Goal: Transaction & Acquisition: Purchase product/service

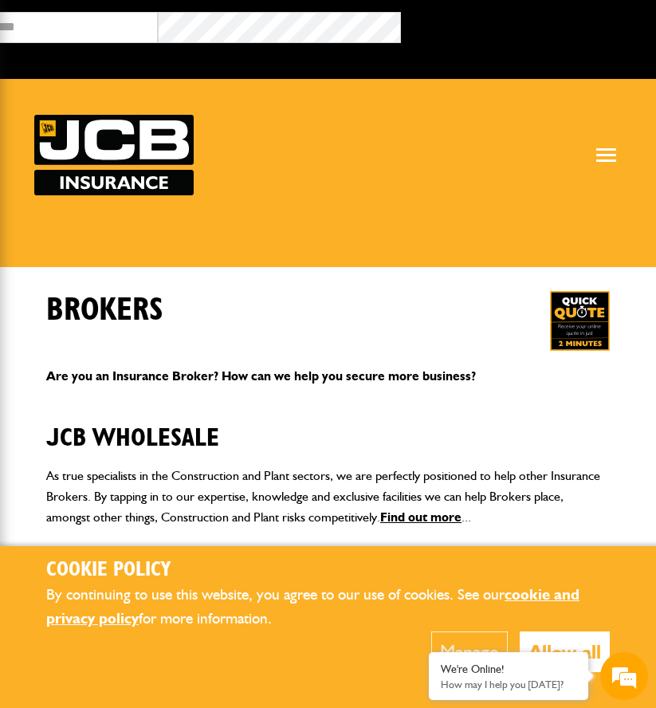
click at [432, 646] on button "Manage" at bounding box center [469, 651] width 77 height 41
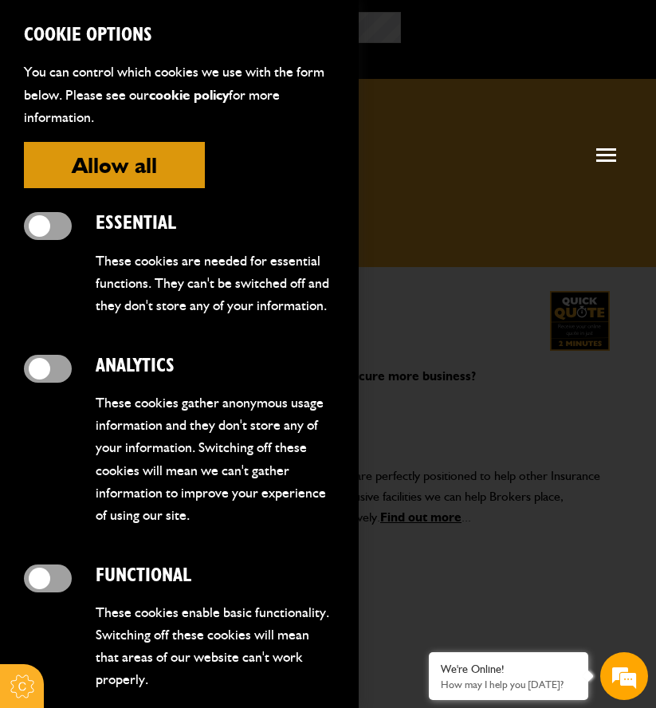
click at [467, 222] on div at bounding box center [328, 354] width 656 height 708
click at [633, 673] on em at bounding box center [624, 675] width 43 height 43
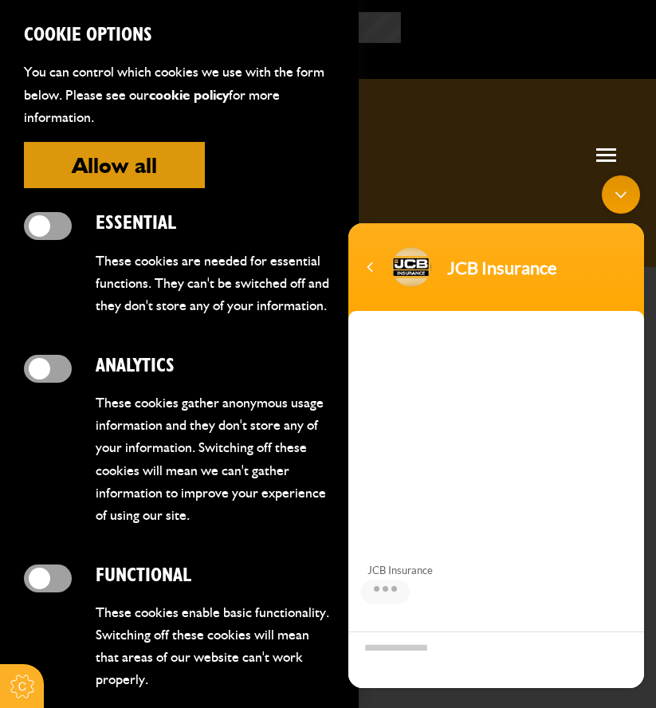
click at [608, 155] on span at bounding box center [606, 155] width 20 height 2
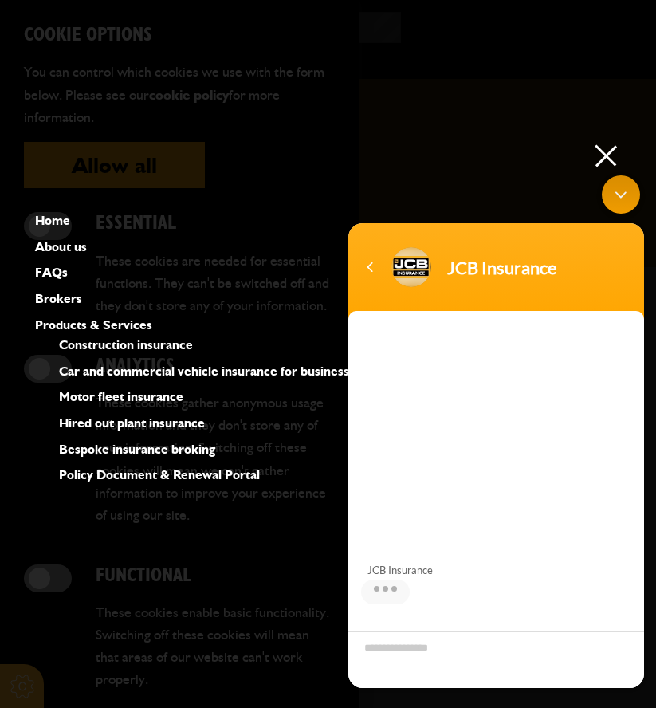
click at [607, 157] on span at bounding box center [606, 156] width 22 height 22
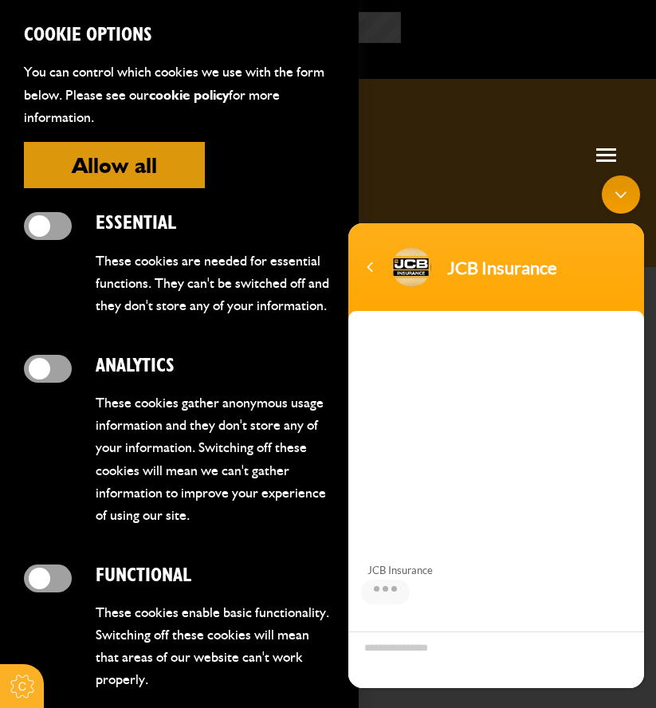
click at [631, 204] on div "Minimize live chat window" at bounding box center [621, 194] width 38 height 38
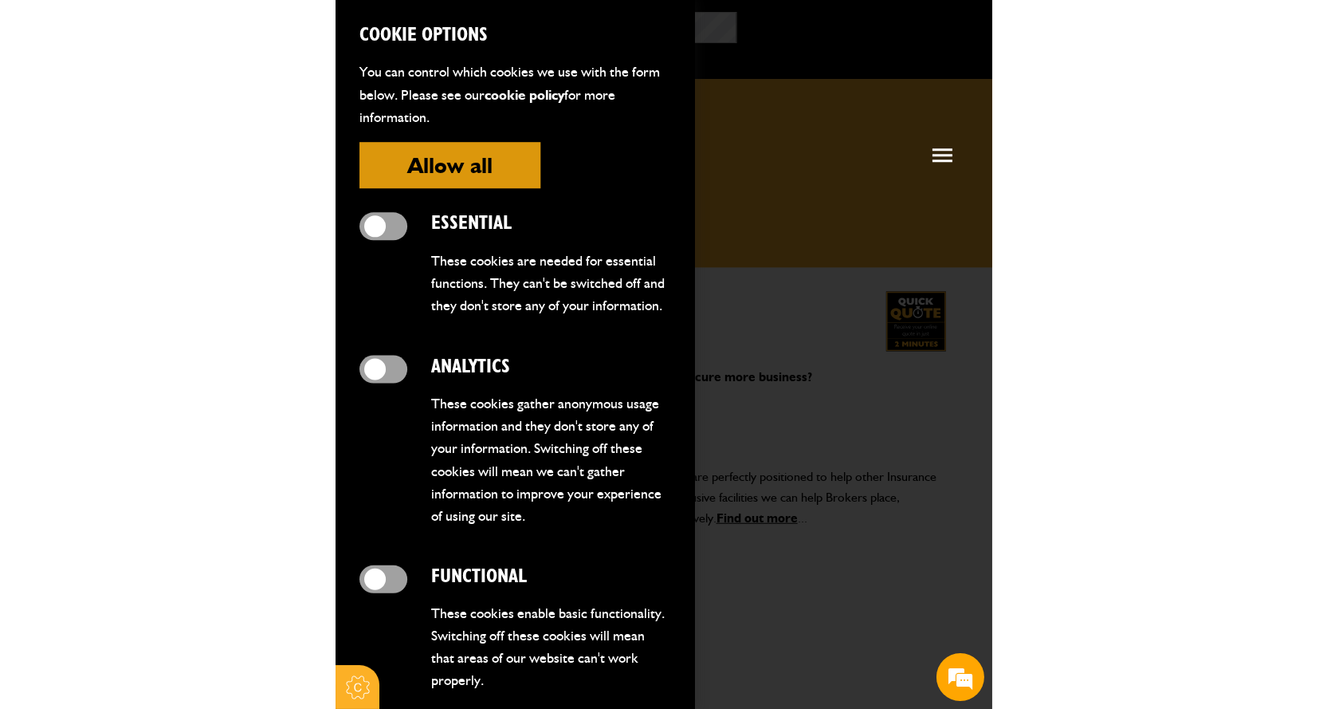
scroll to position [107, 0]
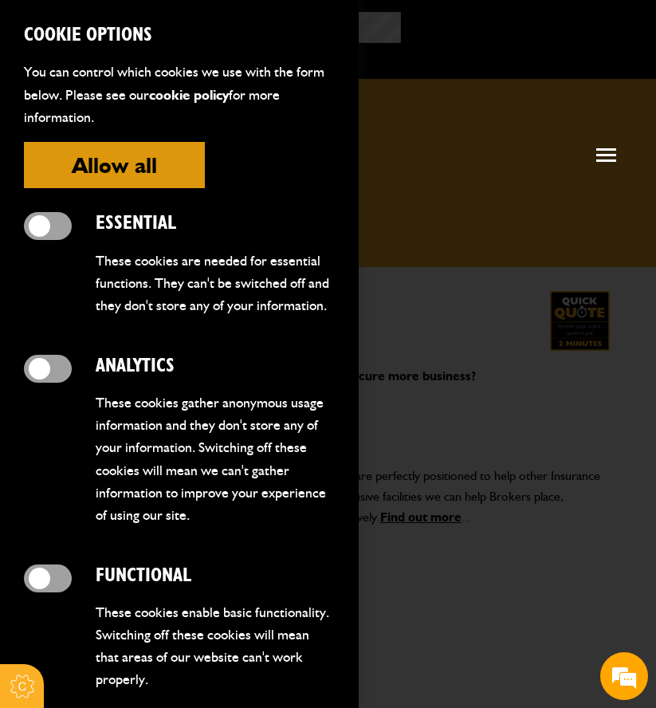
click at [138, 156] on button "Allow all" at bounding box center [114, 165] width 181 height 46
click at [149, 185] on button "Allow all" at bounding box center [114, 165] width 181 height 46
click at [120, 179] on button "Allow all" at bounding box center [114, 165] width 181 height 46
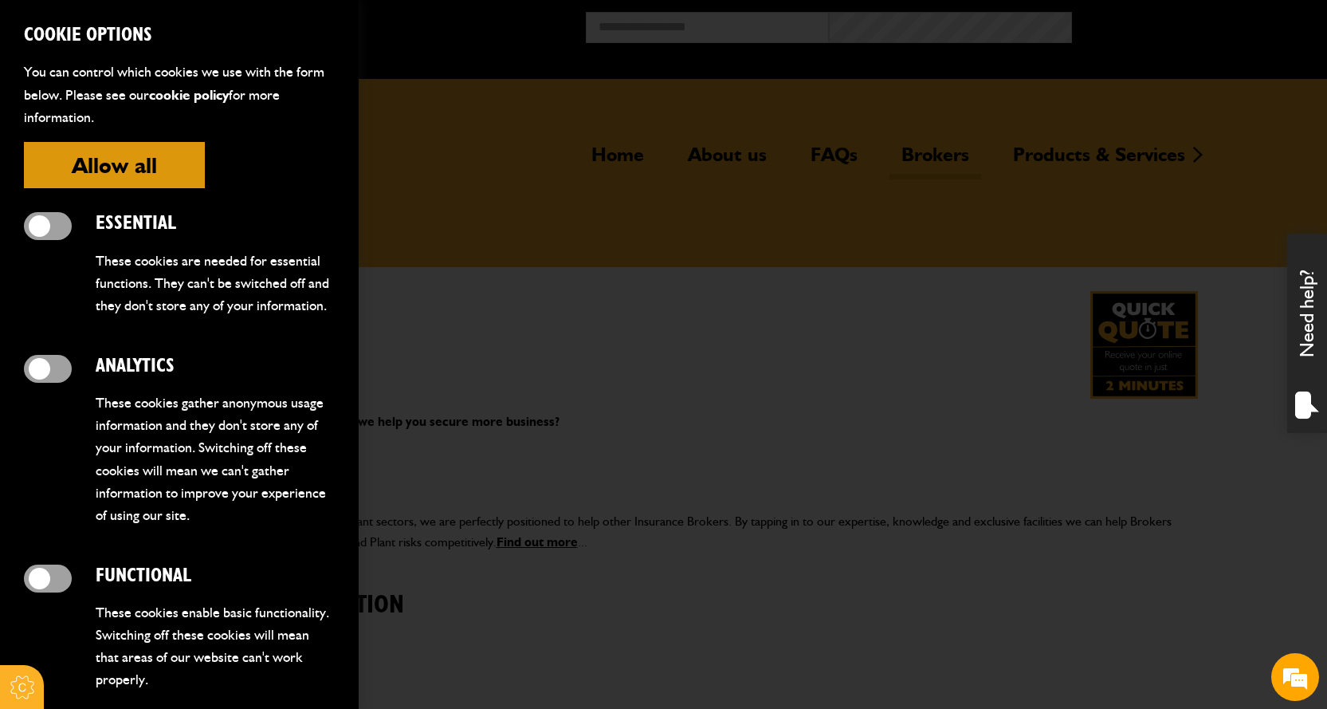
click at [135, 162] on button "Allow all" at bounding box center [114, 165] width 181 height 46
click at [655, 479] on div at bounding box center [663, 354] width 1327 height 709
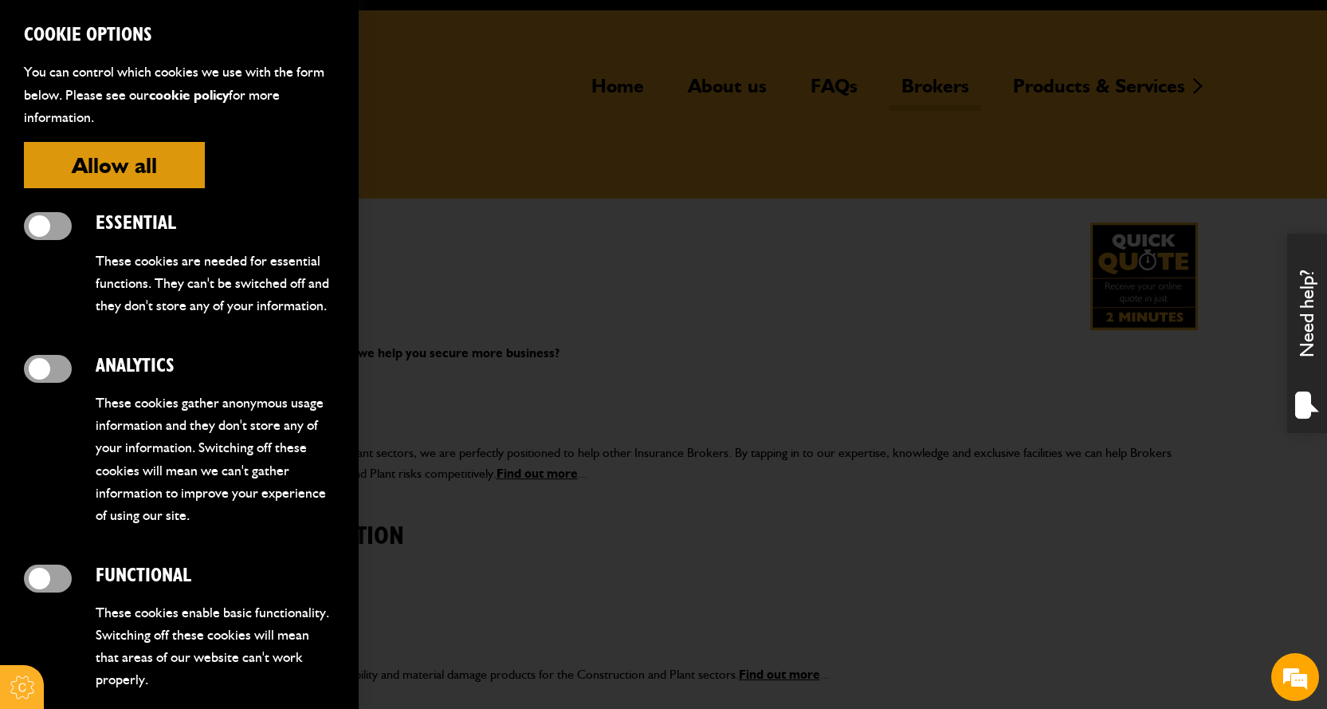
scroll to position [0, 0]
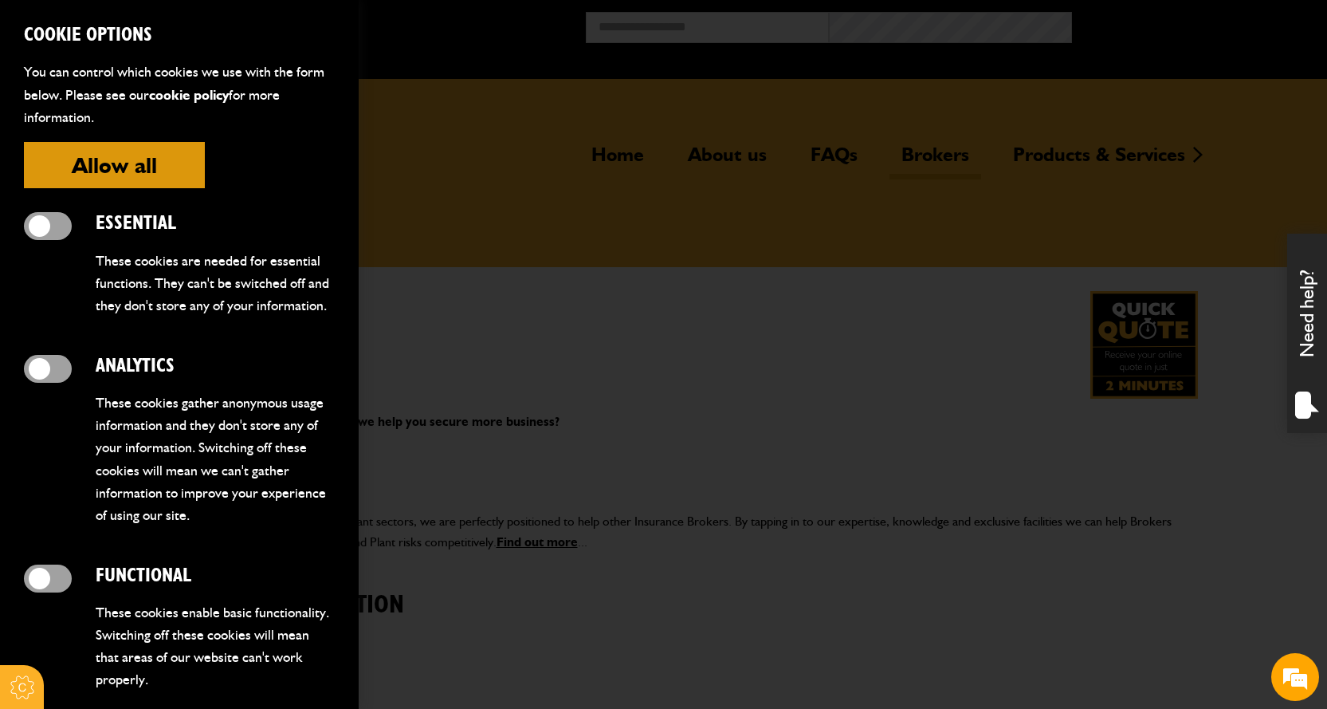
click at [52, 161] on button "Allow all" at bounding box center [114, 165] width 181 height 46
click at [132, 182] on button "Allow all" at bounding box center [114, 165] width 181 height 46
click at [38, 227] on span at bounding box center [48, 226] width 48 height 28
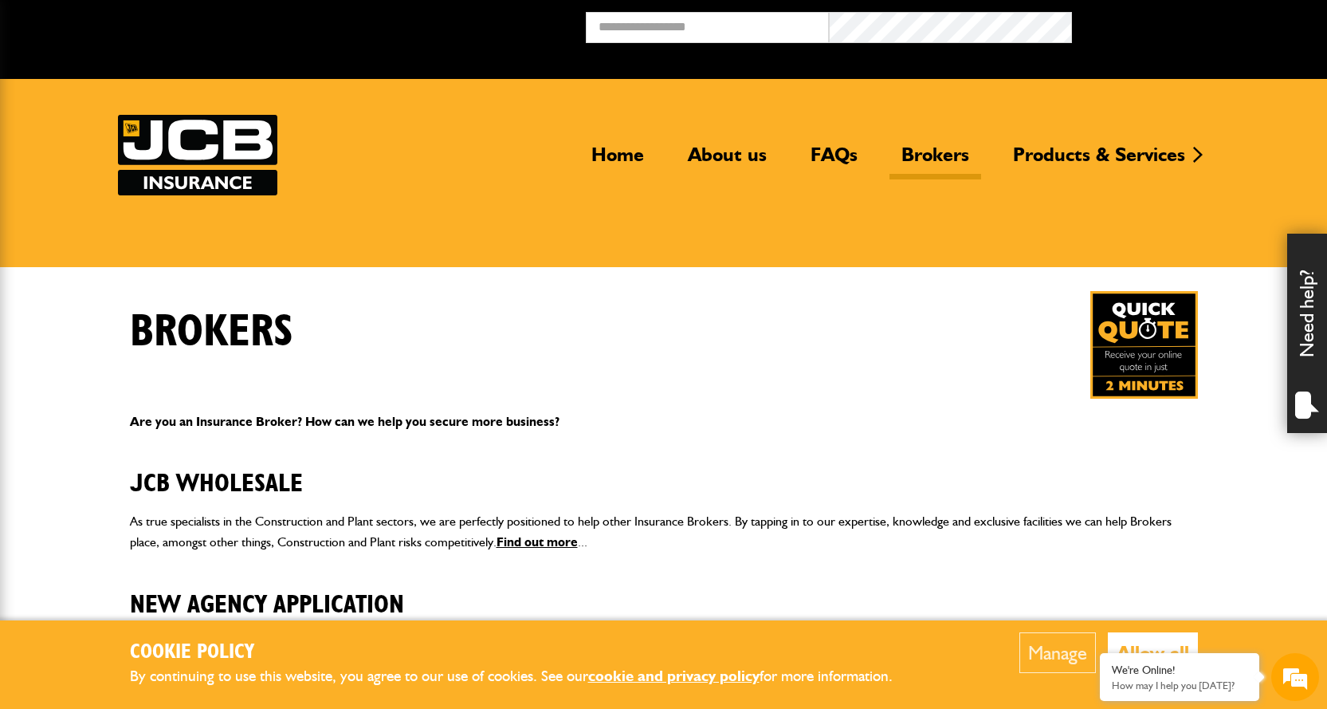
click at [727, 10] on div "Broker Login" at bounding box center [663, 39] width 1327 height 79
click at [727, 14] on input "email" at bounding box center [707, 27] width 243 height 31
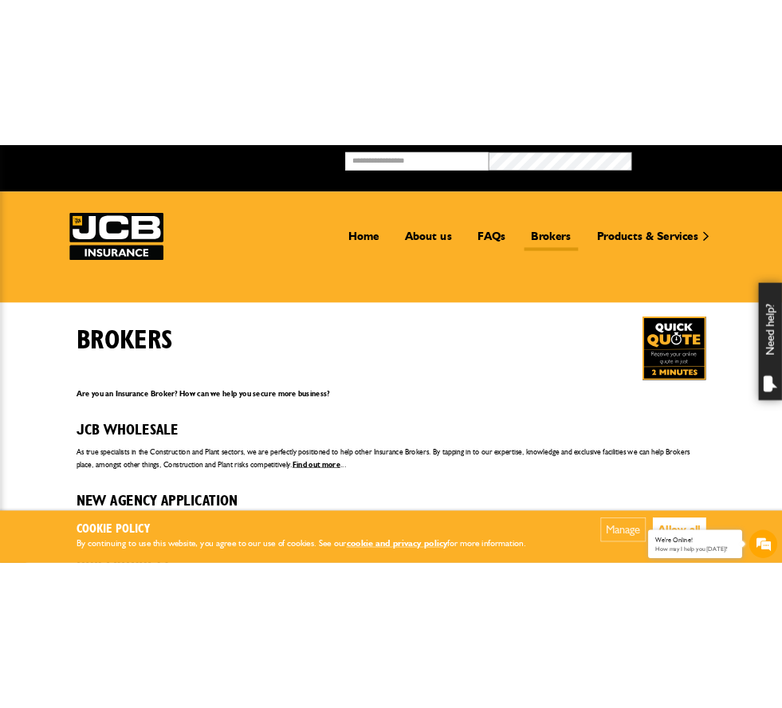
scroll to position [105, 0]
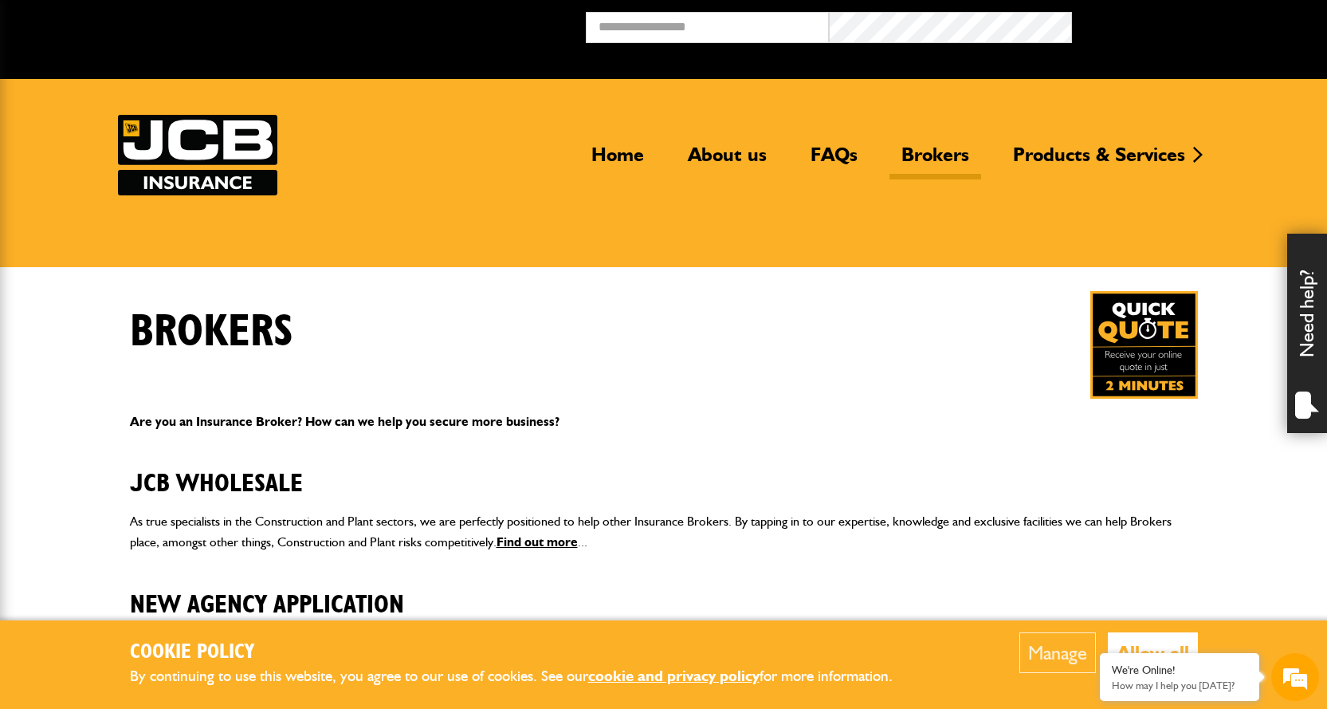
type textarea "***"
click at [701, 36] on input "email" at bounding box center [707, 27] width 243 height 31
type input "**********"
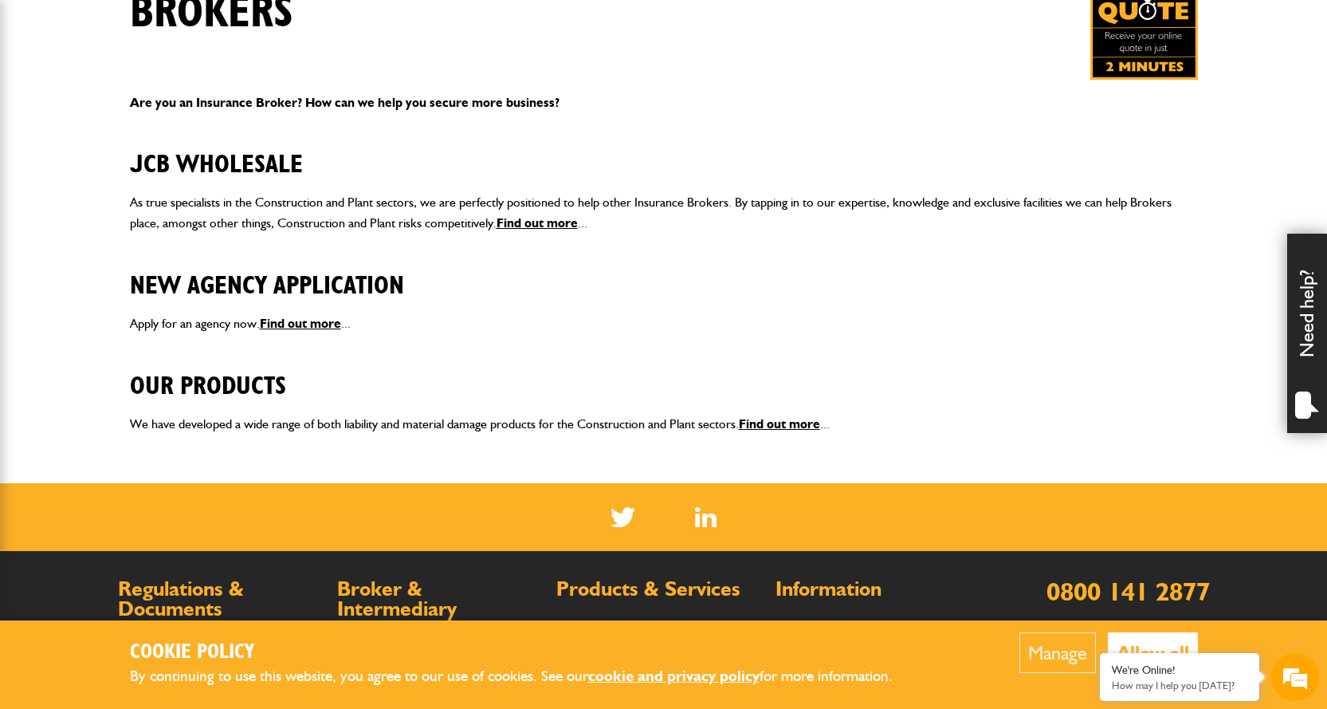
scroll to position [547, 0]
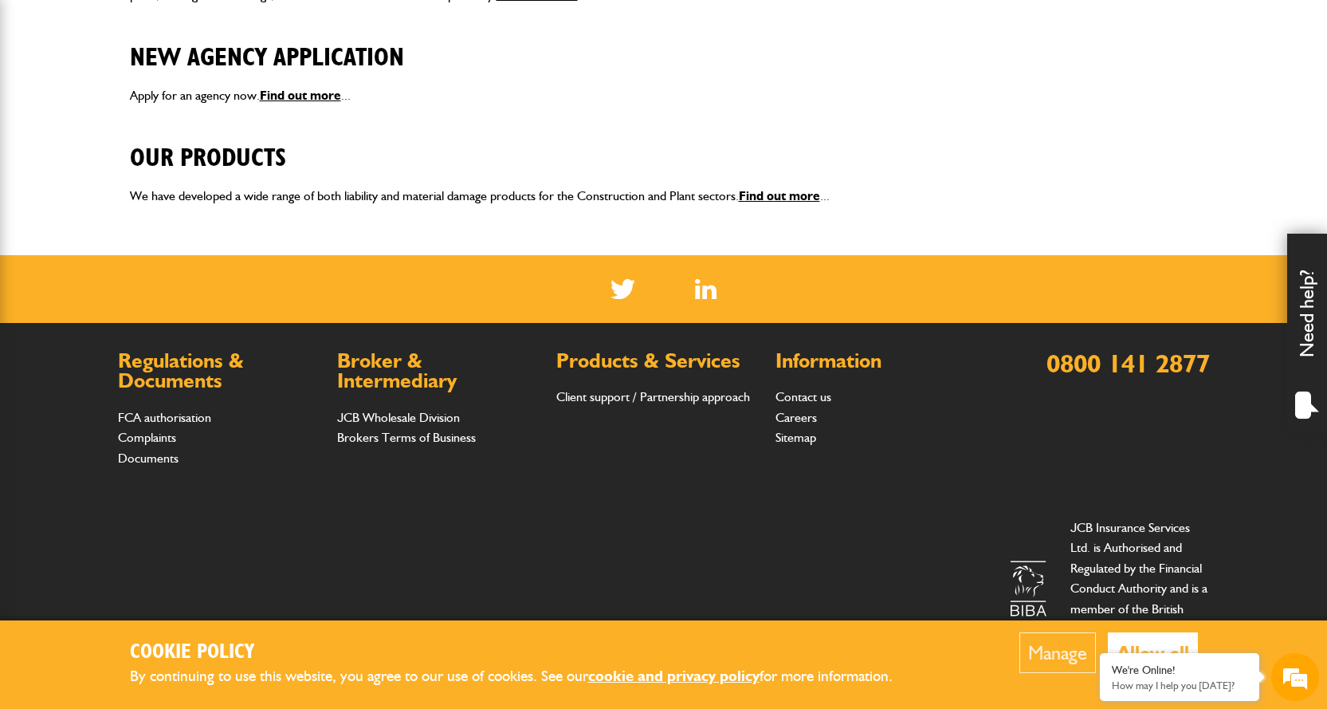
click at [1145, 642] on button "Allow all" at bounding box center [1153, 652] width 90 height 41
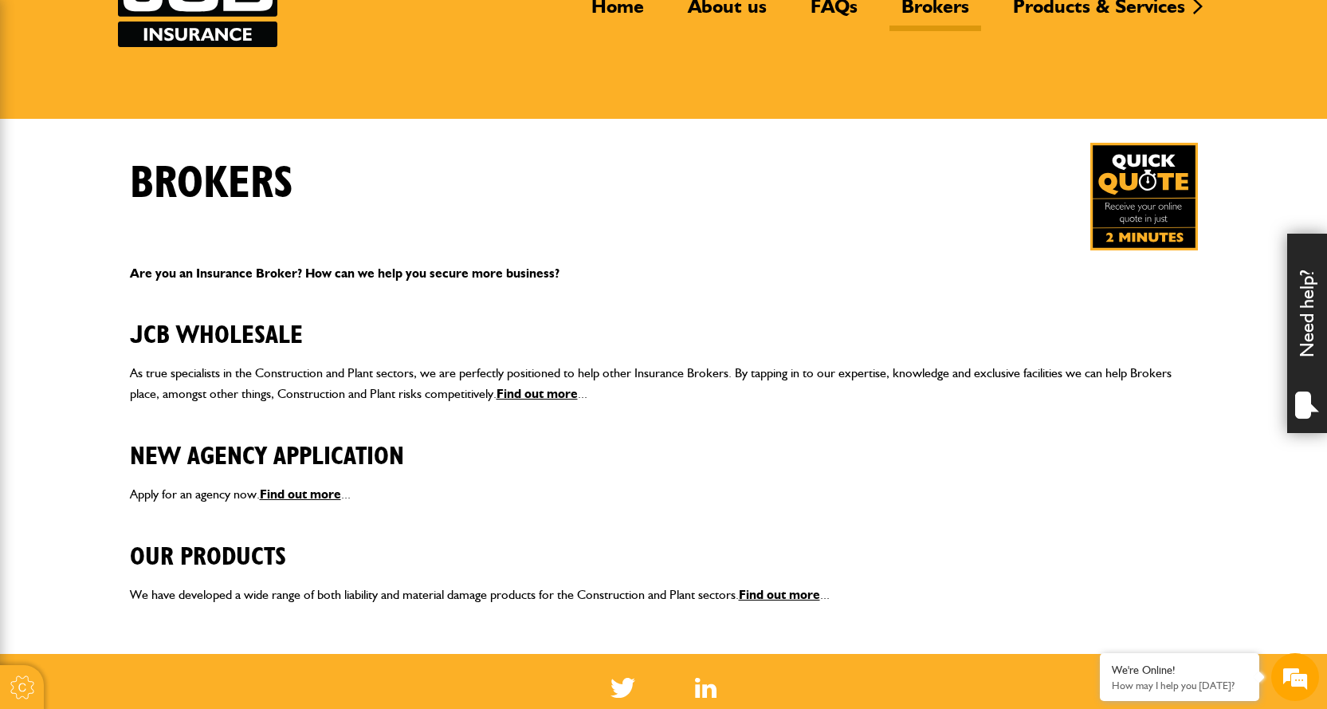
scroll to position [0, 0]
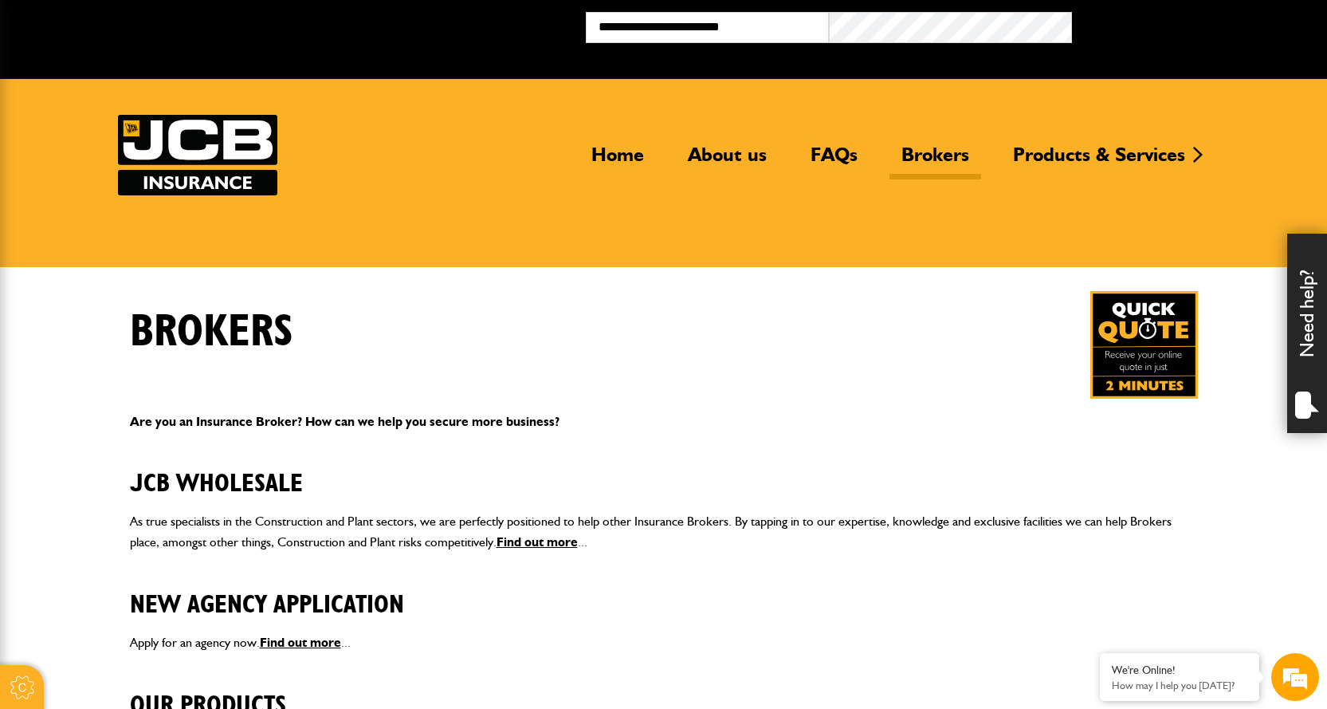
click at [1137, 19] on button "Broker Login" at bounding box center [1193, 24] width 243 height 25
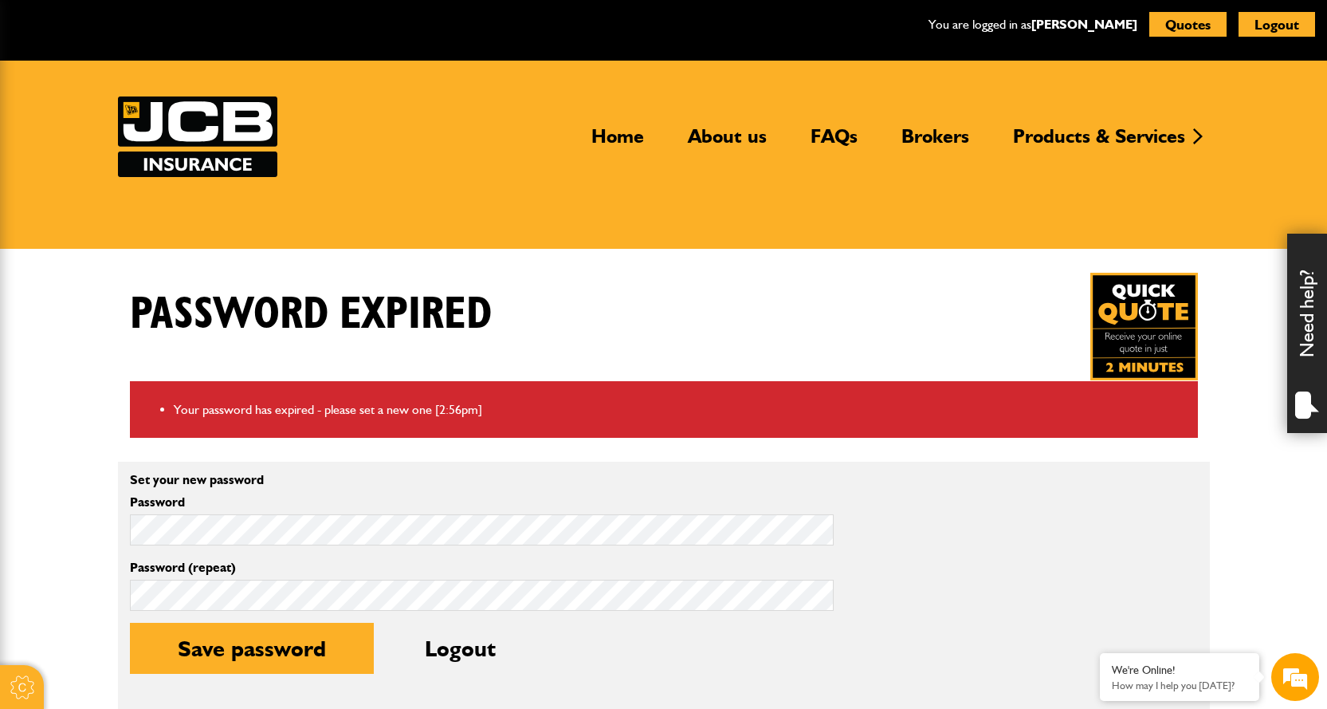
click at [605, 338] on div "Password expired" at bounding box center [664, 327] width 1092 height 108
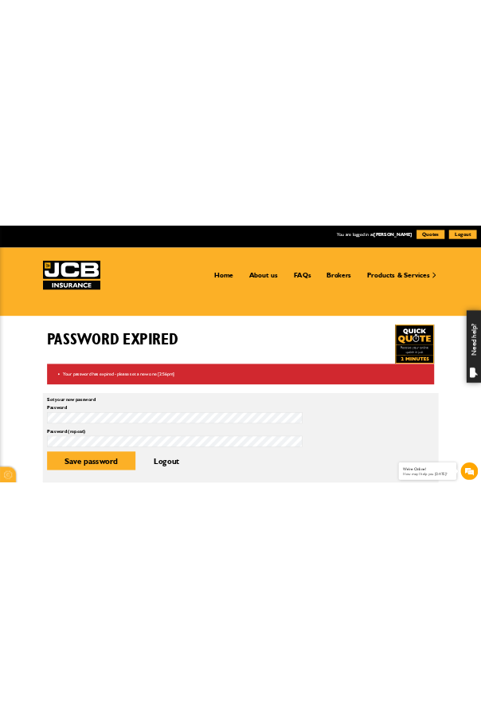
scroll to position [80, 0]
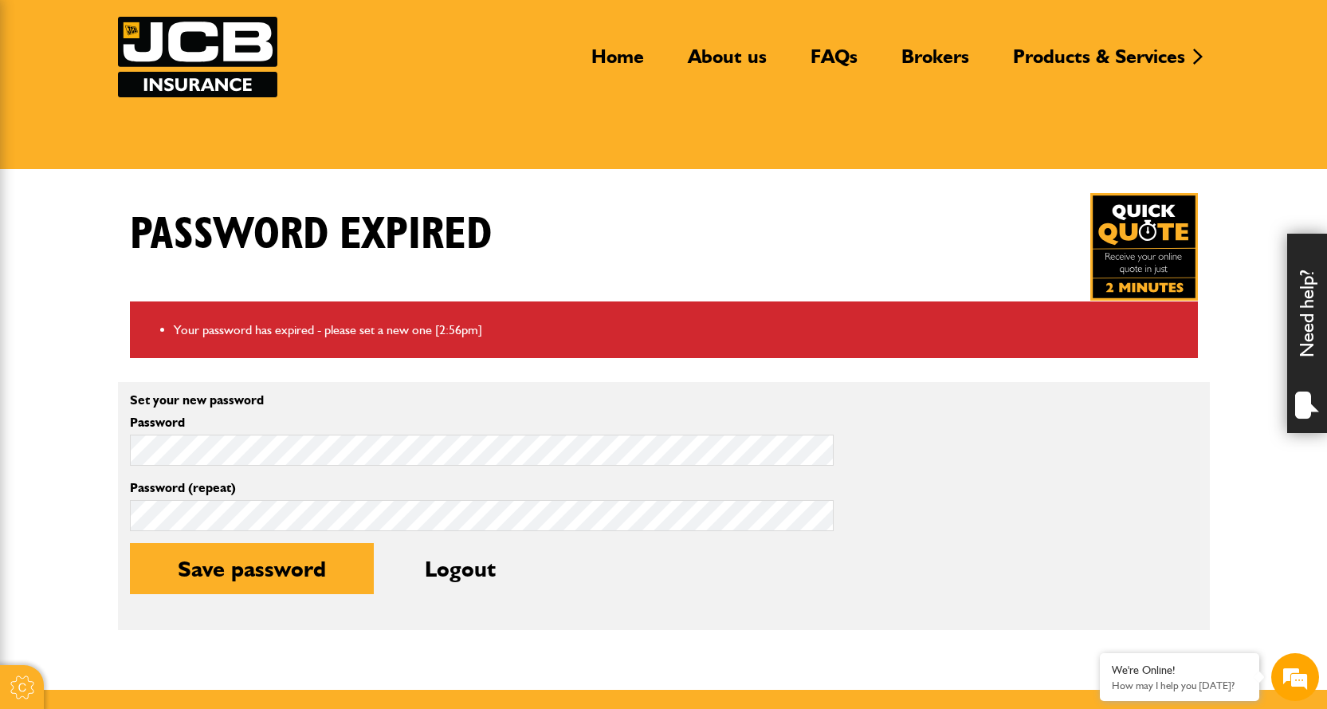
click at [717, 433] on div "Password" at bounding box center [482, 440] width 704 height 49
click at [956, 411] on div "Set your new password Password Password (repeat) Save password Logout" at bounding box center [664, 506] width 1092 height 224
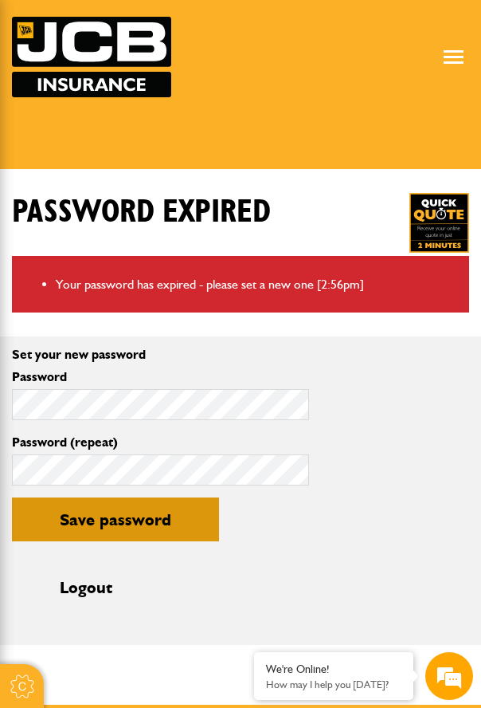
click at [88, 509] on button "Save password" at bounding box center [115, 519] width 207 height 44
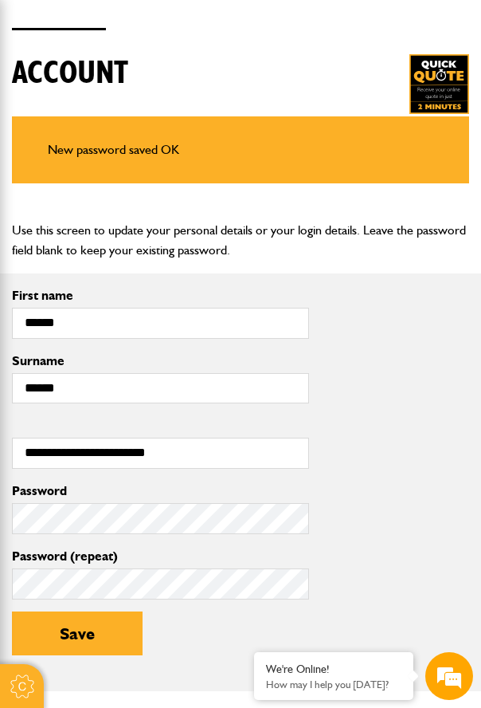
scroll to position [399, 0]
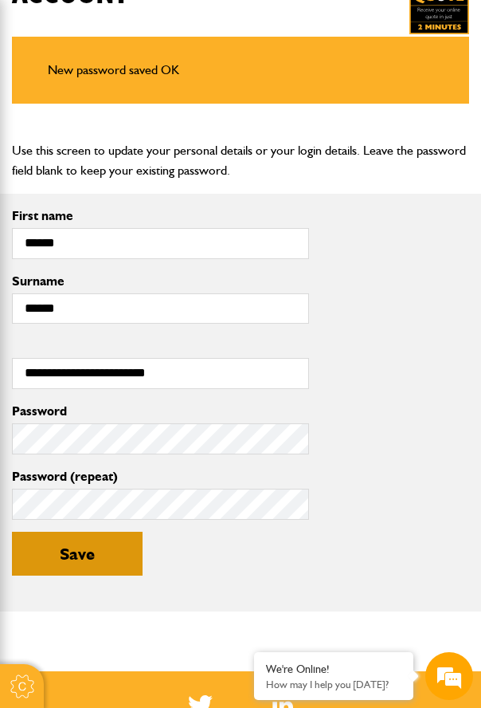
click at [117, 567] on button "Save" at bounding box center [77, 554] width 131 height 44
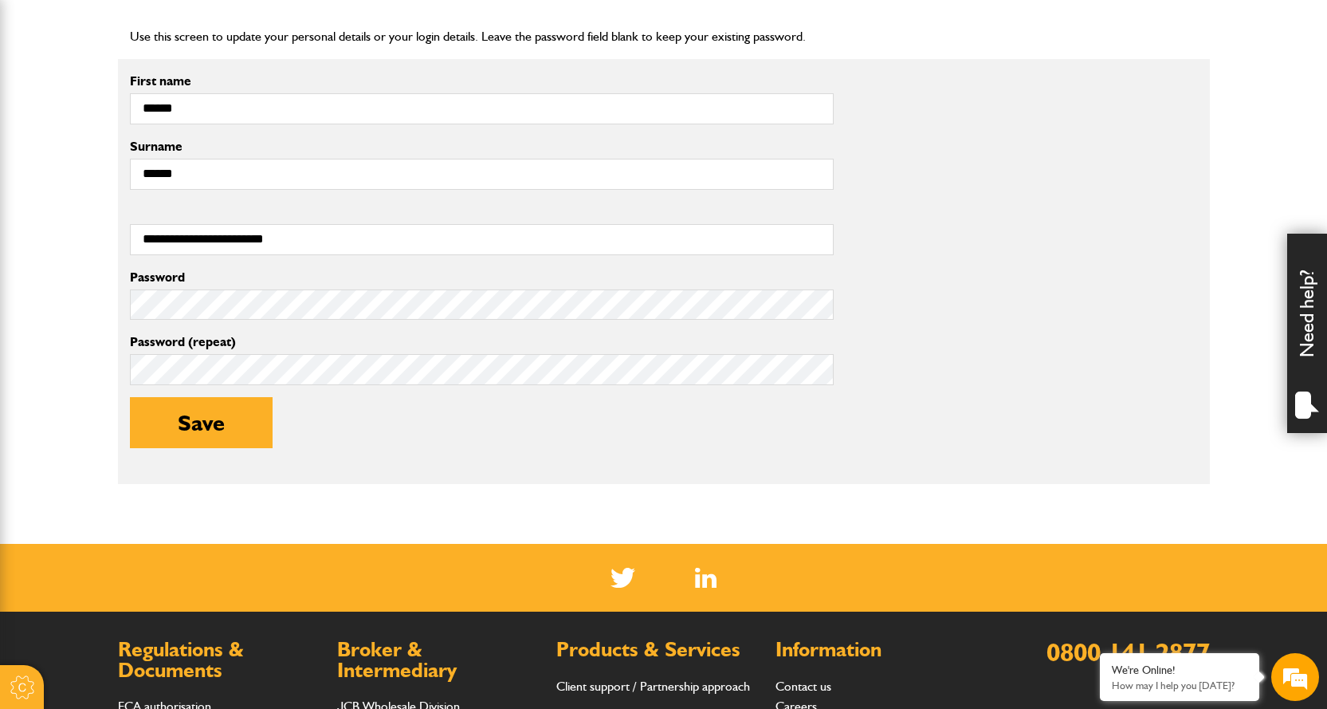
scroll to position [239, 0]
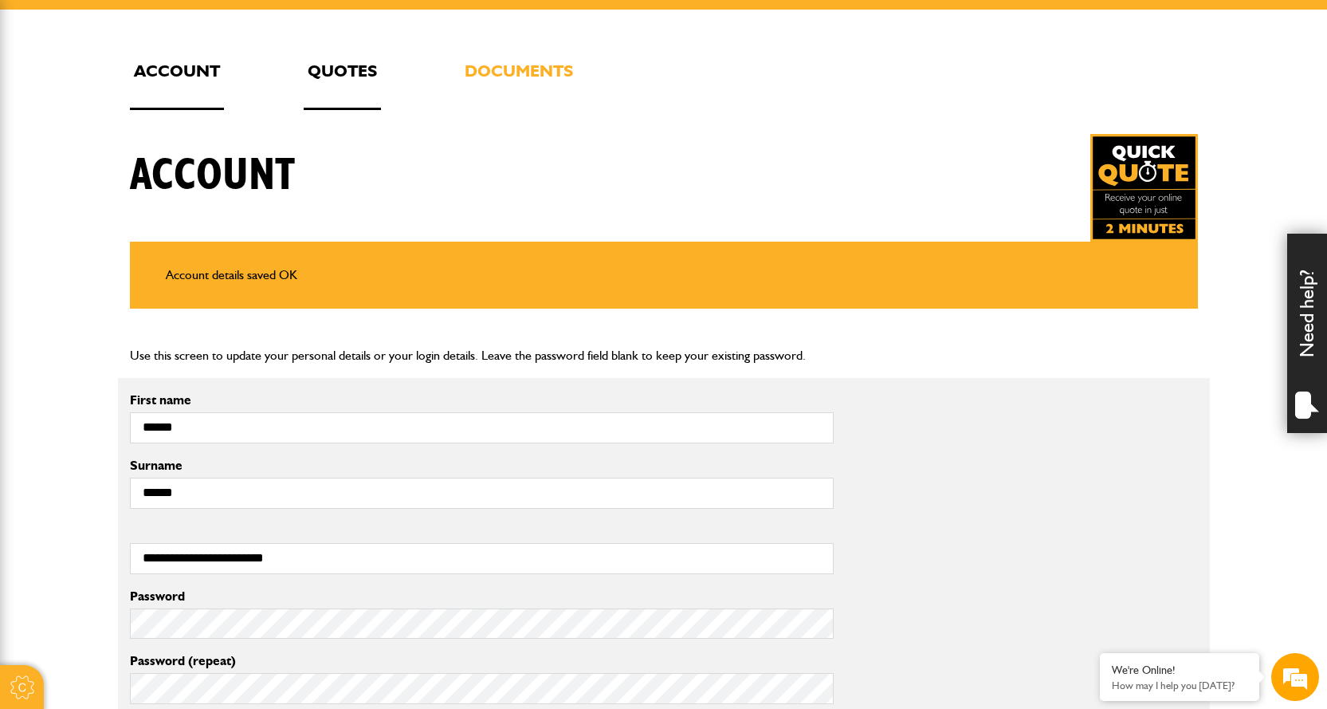
click at [351, 63] on link "Quotes" at bounding box center [342, 83] width 77 height 53
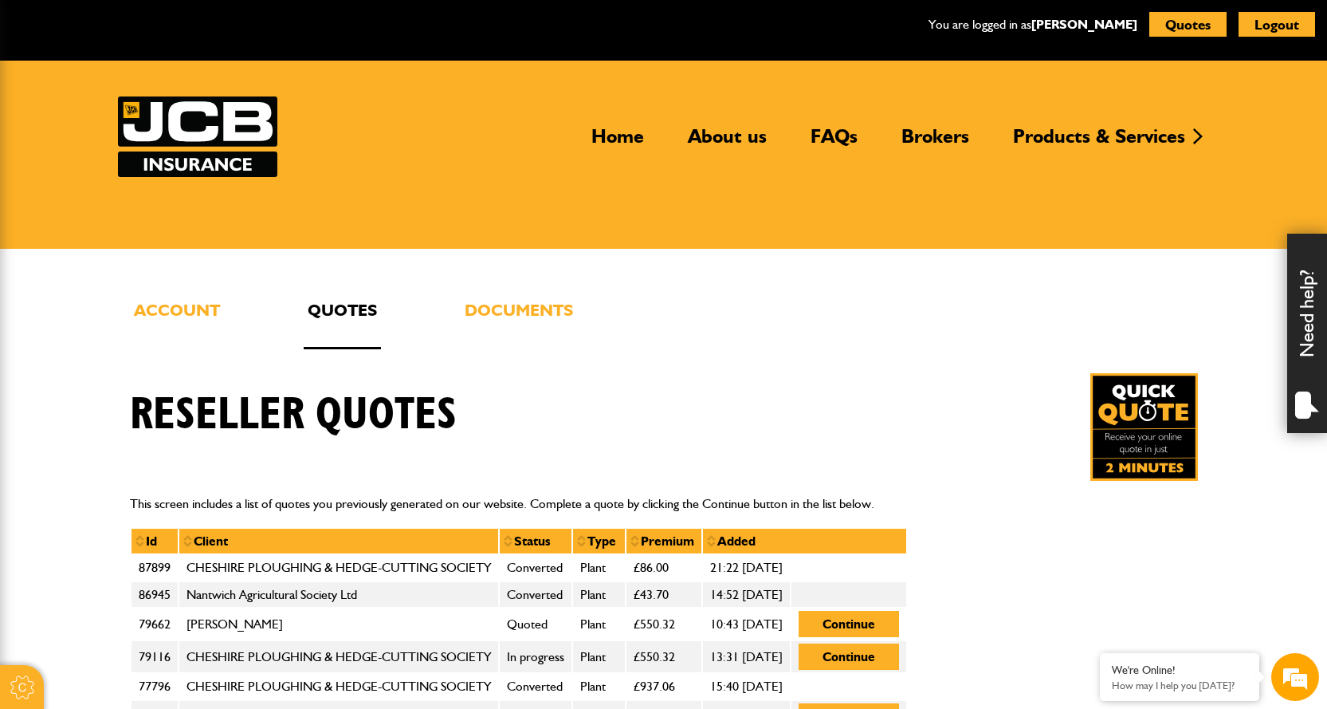
click at [1170, 396] on img at bounding box center [1144, 427] width 108 height 108
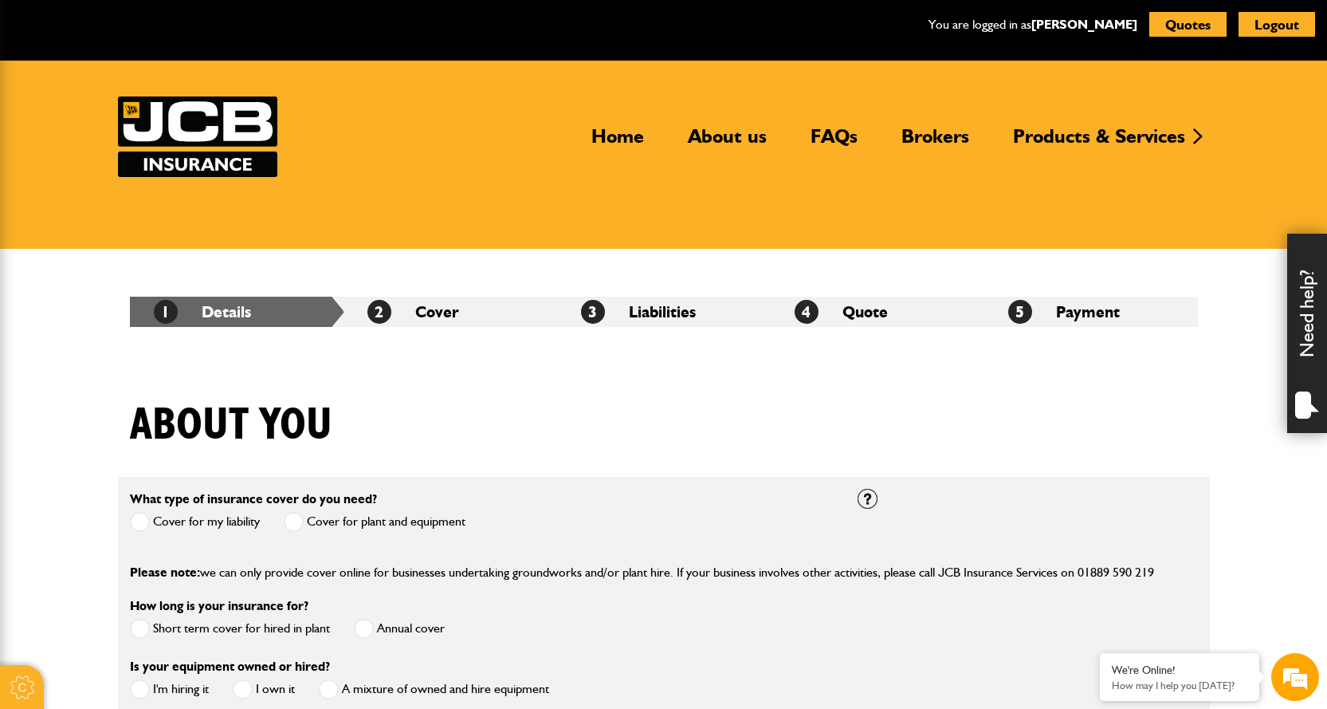
scroll to position [159, 0]
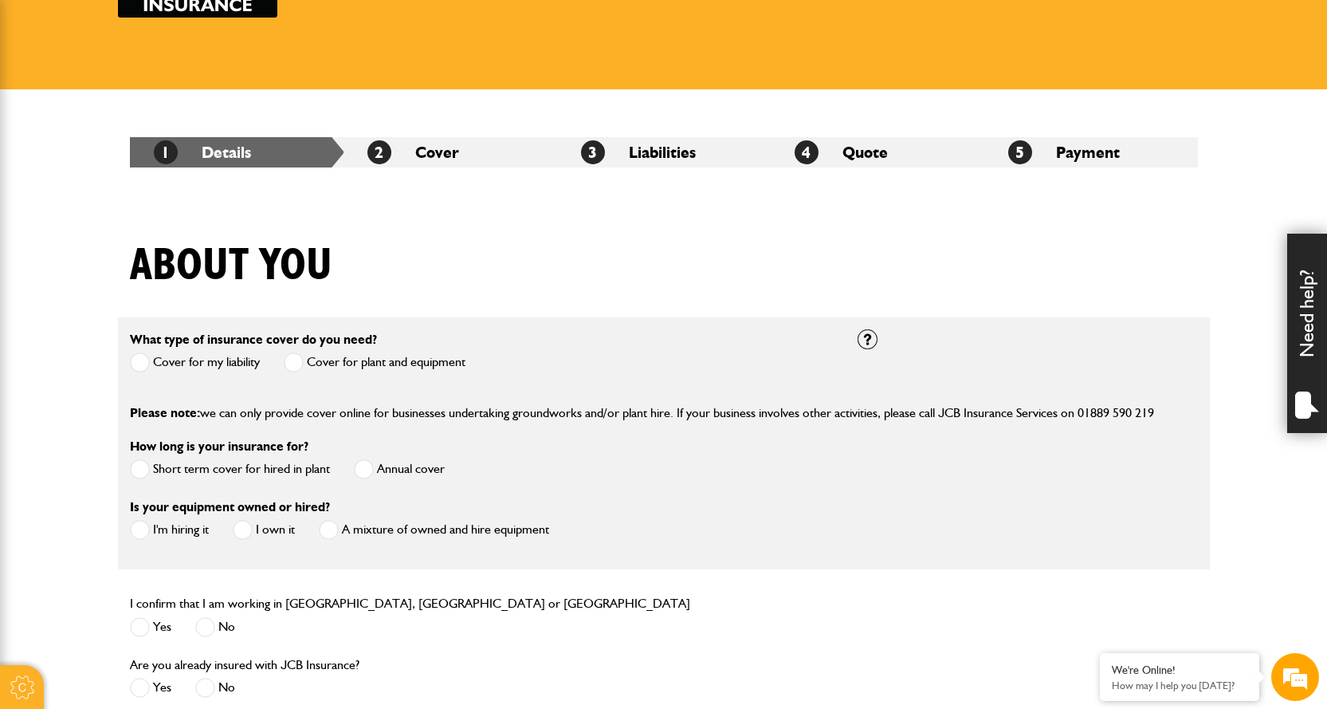
click at [146, 359] on span at bounding box center [140, 362] width 20 height 20
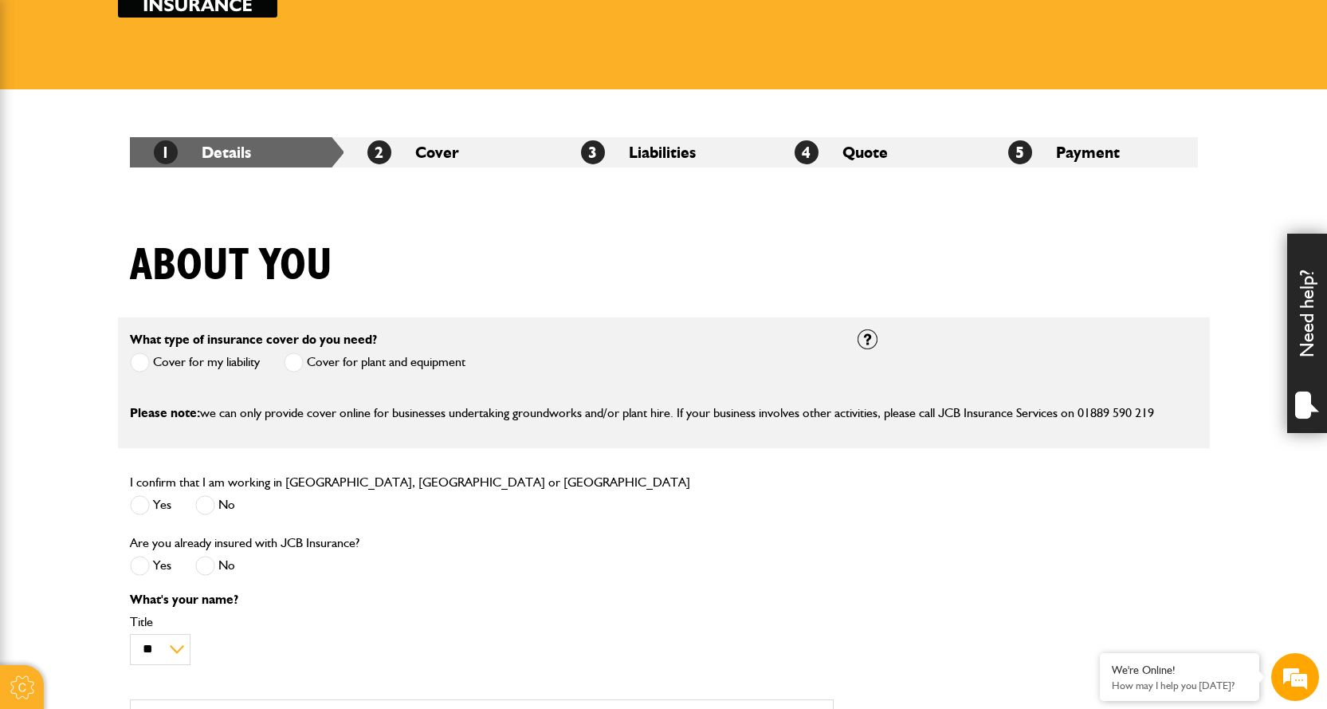
click at [290, 363] on span at bounding box center [294, 362] width 20 height 20
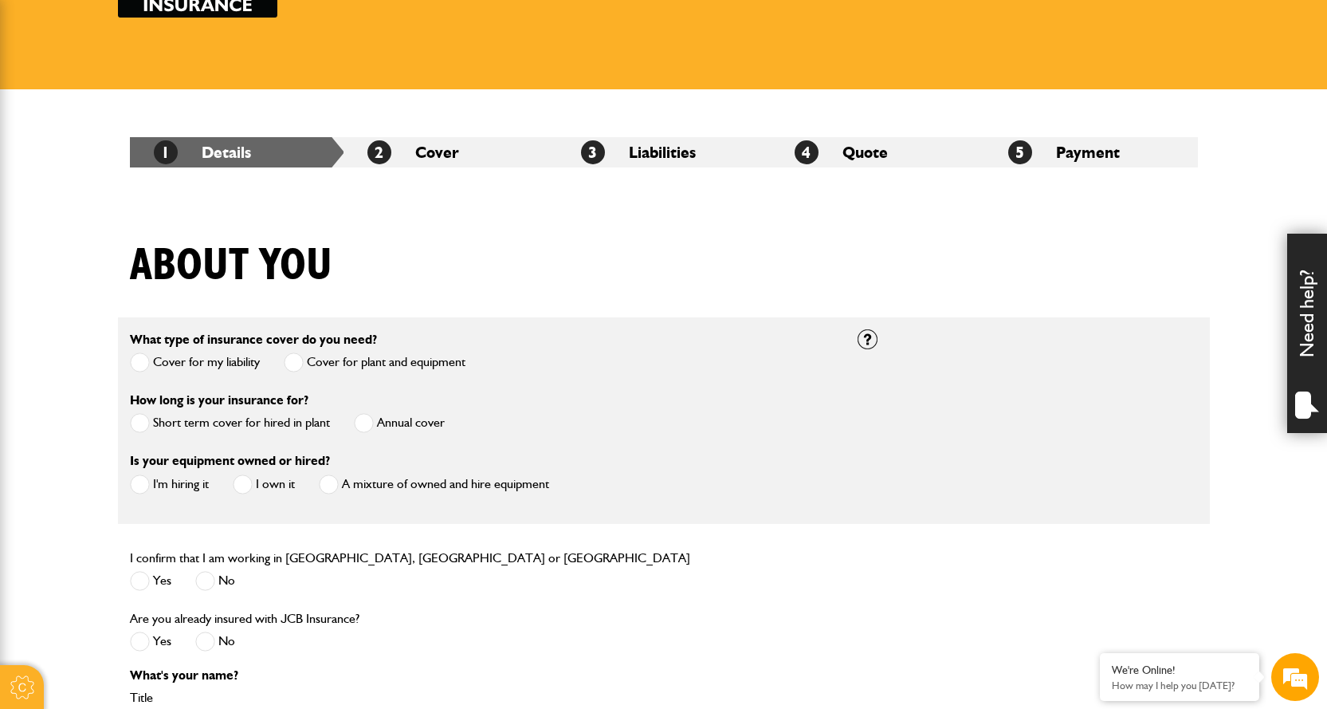
click at [151, 363] on label "Cover for my liability" at bounding box center [195, 362] width 130 height 20
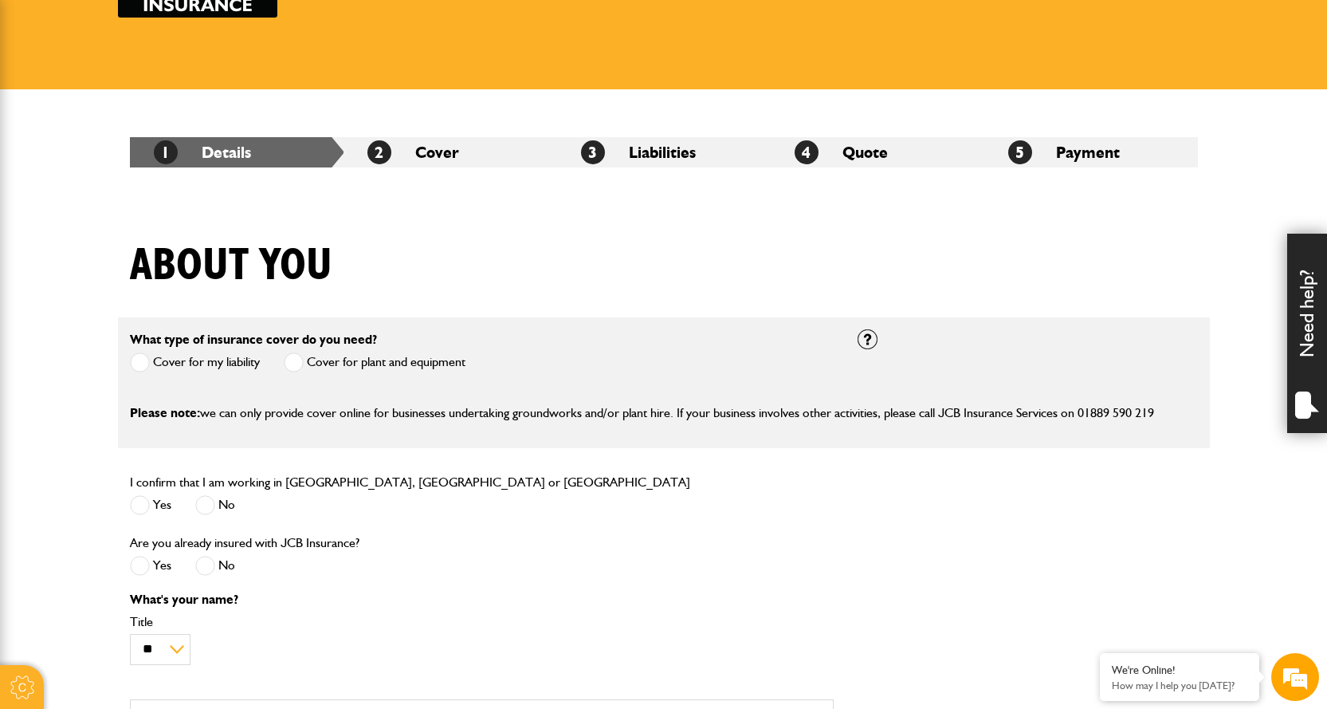
scroll to position [239, 0]
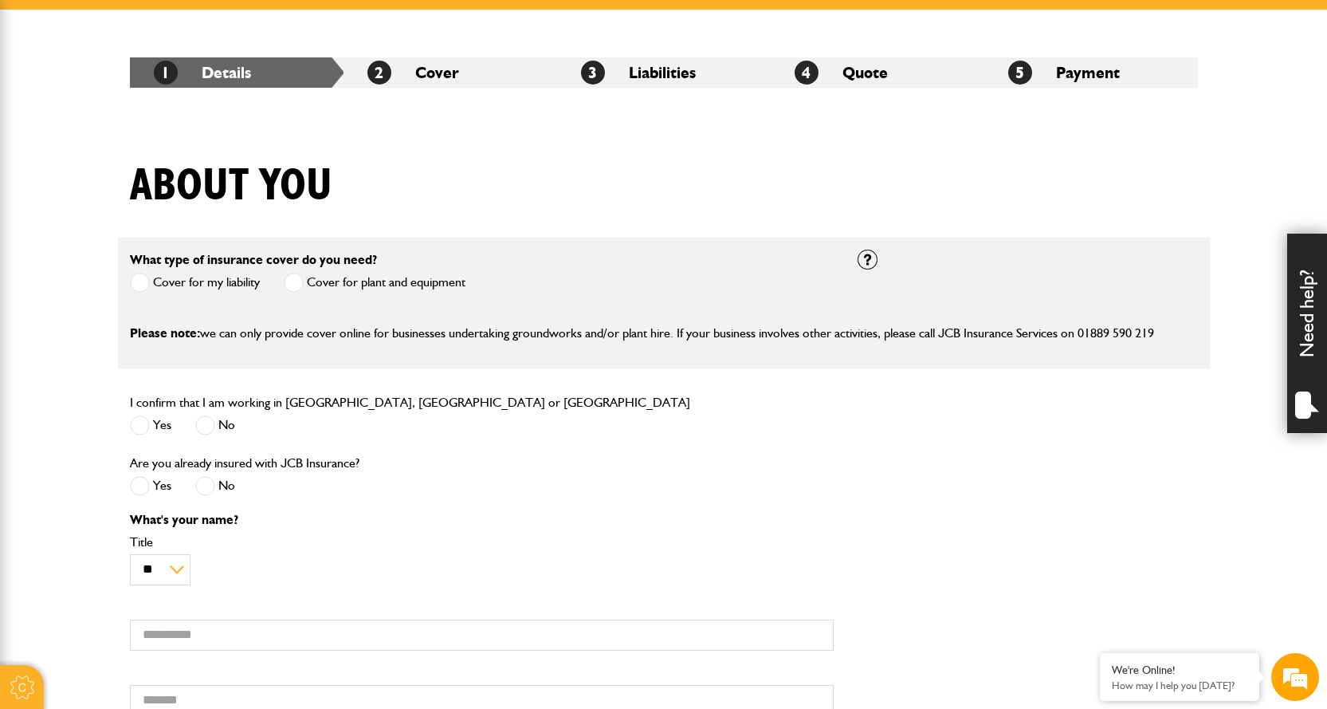
click at [132, 423] on span at bounding box center [140, 425] width 20 height 20
click at [202, 489] on span at bounding box center [205, 486] width 20 height 20
drag, startPoint x: 132, startPoint y: 257, endPoint x: 399, endPoint y: 274, distance: 268.3
click at [399, 274] on div "What type of insurance cover do you need? Cover for my liability Cover for plan…" at bounding box center [298, 273] width 336 height 49
click at [428, 261] on div "What type of insurance cover do you need? Cover for my liability Cover for plan…" at bounding box center [298, 273] width 336 height 49
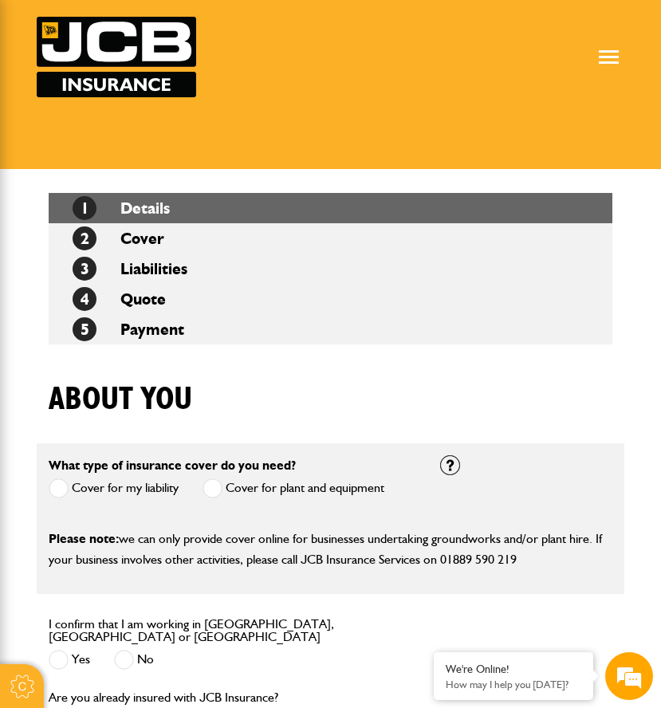
scroll to position [159, 0]
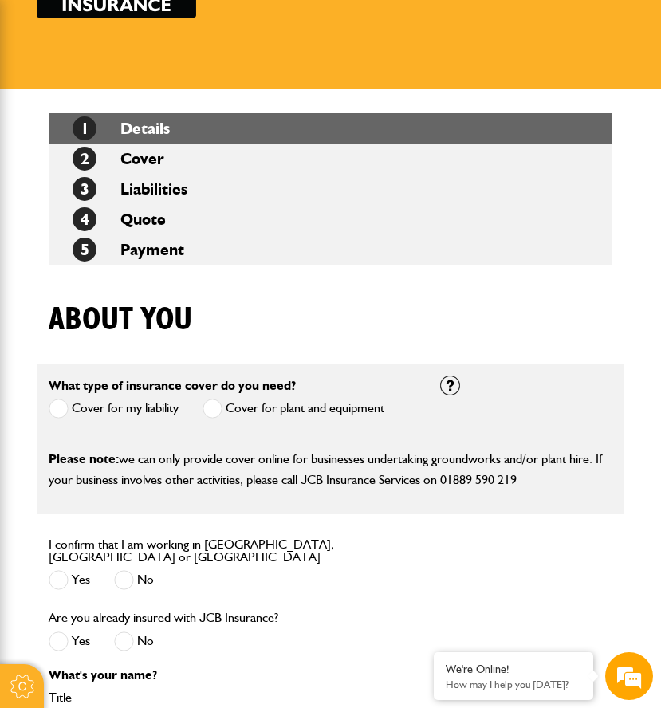
click at [214, 407] on span at bounding box center [212, 409] width 20 height 20
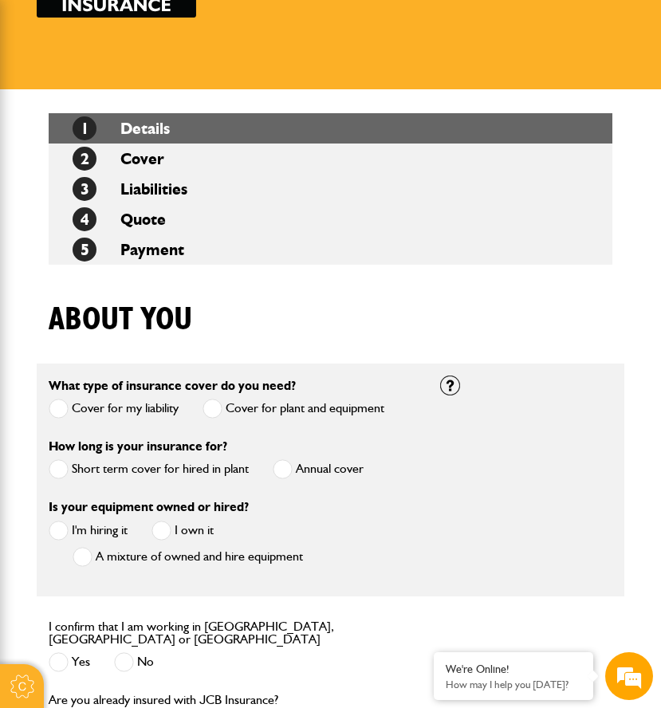
click at [64, 406] on span at bounding box center [59, 409] width 20 height 20
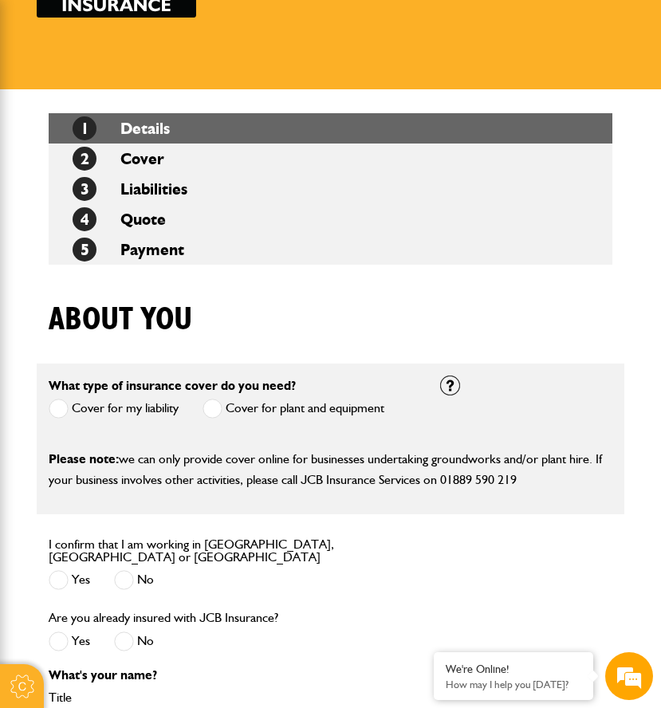
click at [206, 409] on span at bounding box center [212, 409] width 20 height 20
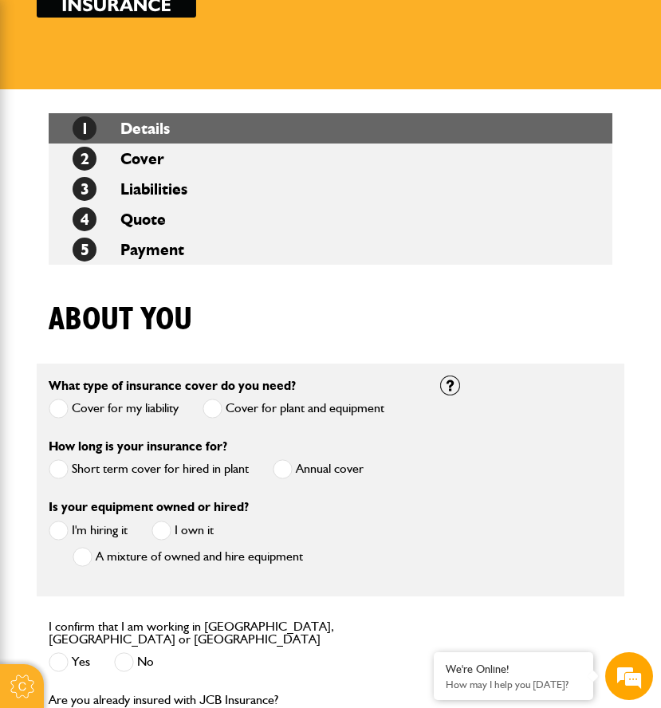
scroll to position [239, 0]
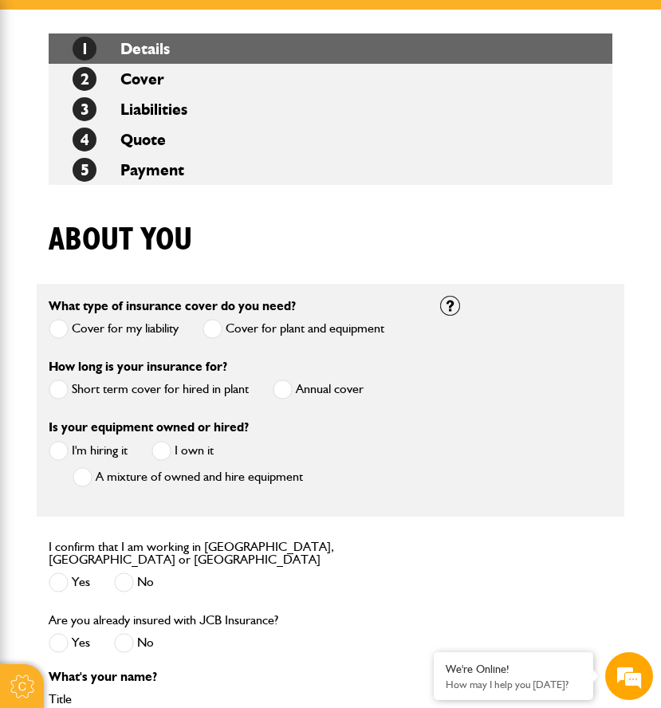
click at [269, 379] on div "Short term cover for hired in plant Annual cover" at bounding box center [206, 392] width 315 height 26
drag, startPoint x: 281, startPoint y: 387, endPoint x: 268, endPoint y: 415, distance: 31.0
click at [281, 389] on span at bounding box center [283, 389] width 20 height 20
click at [161, 454] on span at bounding box center [161, 451] width 20 height 20
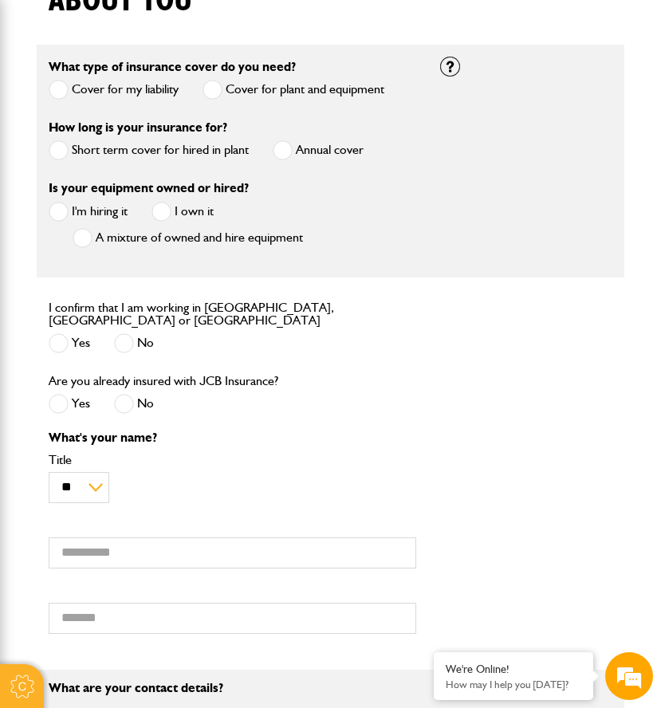
scroll to position [638, 0]
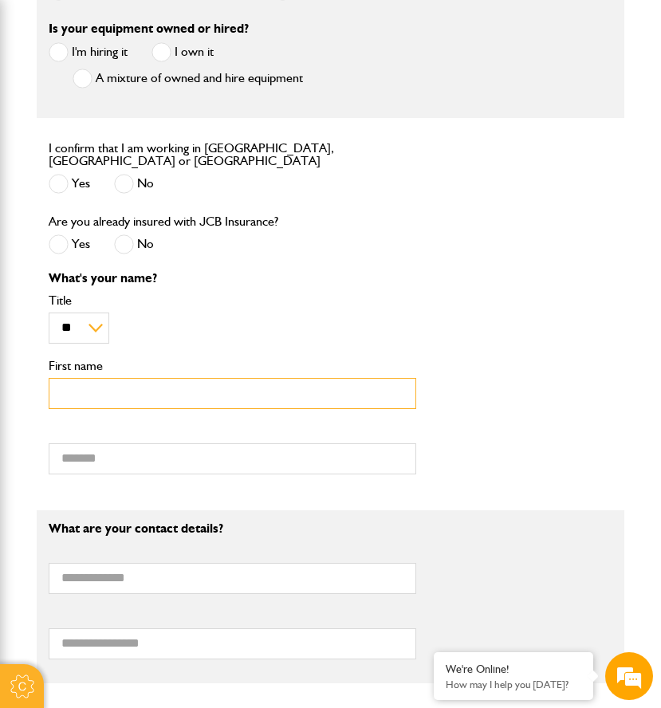
click at [141, 379] on input "First name" at bounding box center [232, 393] width 367 height 31
click at [116, 397] on input "First name" at bounding box center [232, 393] width 367 height 31
type input "*****"
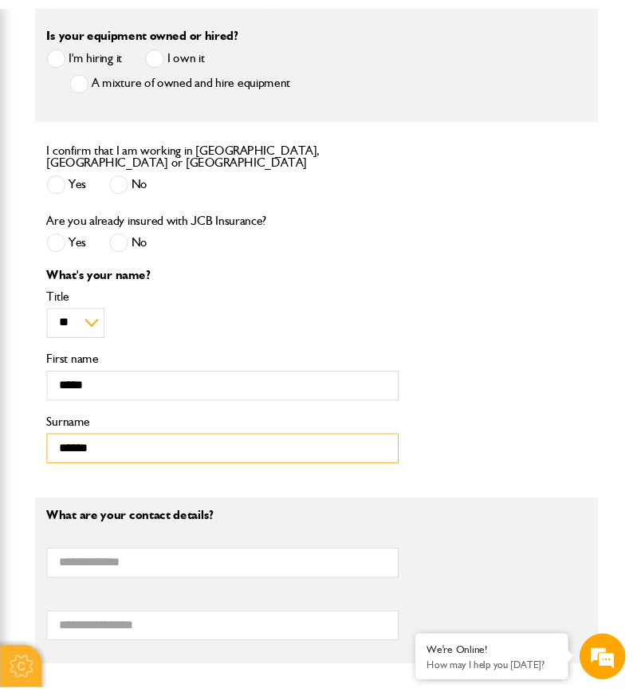
scroll to position [797, 0]
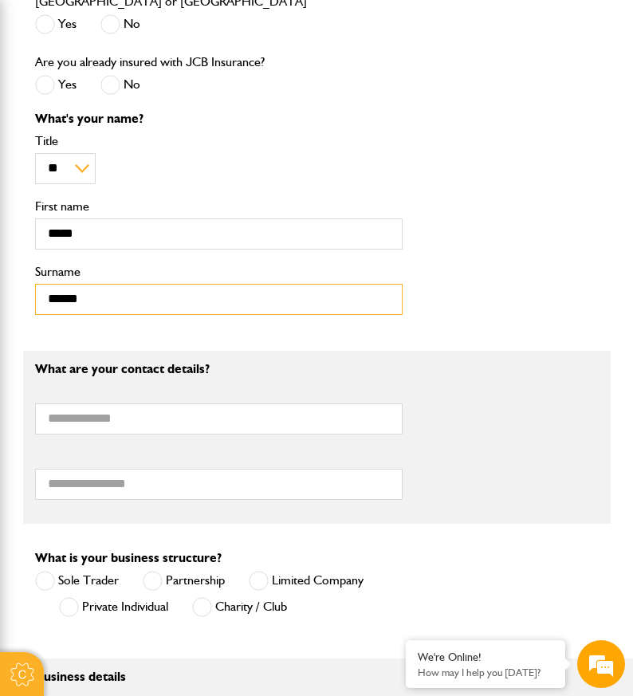
type input "******"
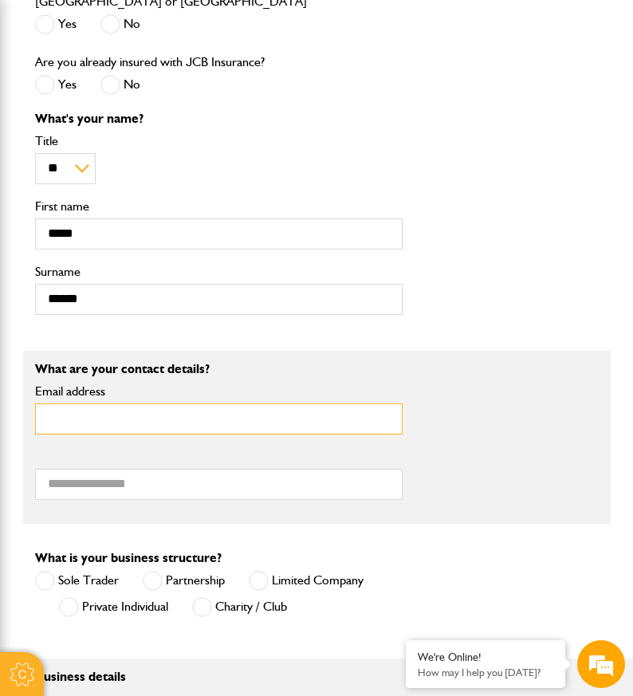
click at [242, 421] on input "Email address" at bounding box center [218, 418] width 367 height 31
paste input "**********"
drag, startPoint x: 289, startPoint y: 406, endPoint x: -65, endPoint y: 433, distance: 354.9
click at [0, 433] on html "Cookie Options You can control which cookies we use with the form below. Please…" at bounding box center [316, 447] width 633 height 2488
type input "**********"
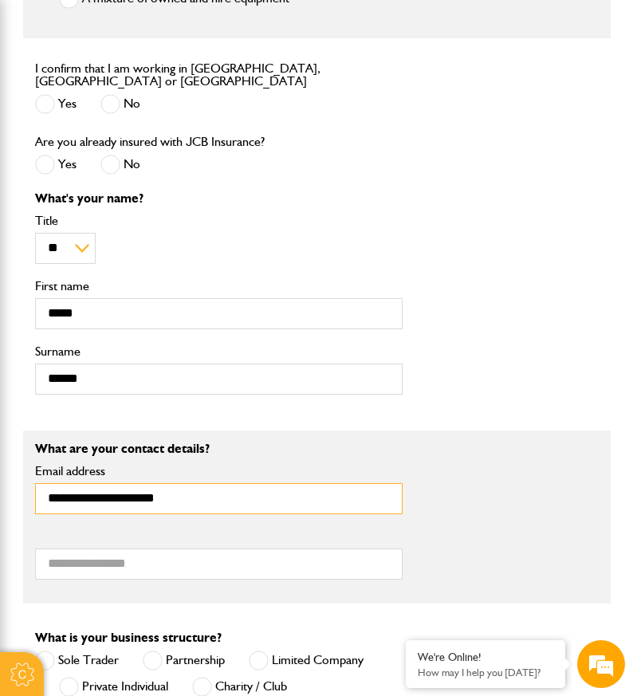
scroll to position [877, 0]
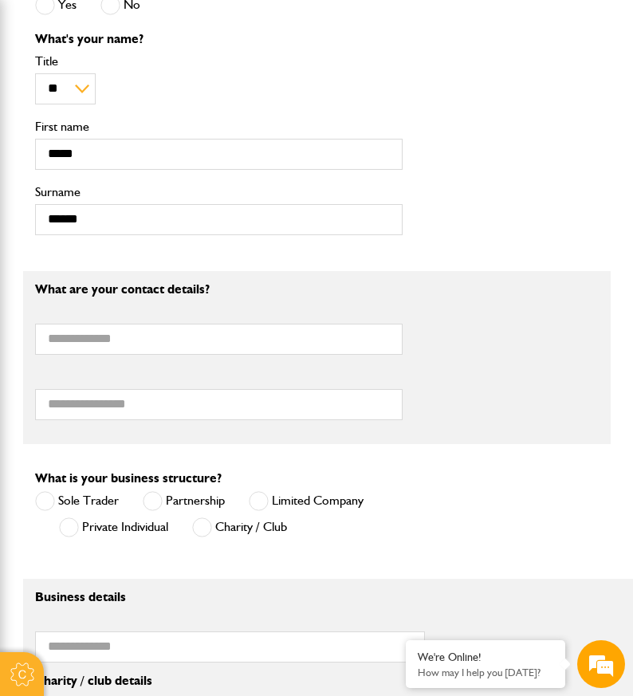
click at [477, 218] on div "What's your name? ** *** **** ** ** ** Title ***** First name ****** Surname" at bounding box center [316, 140] width 587 height 214
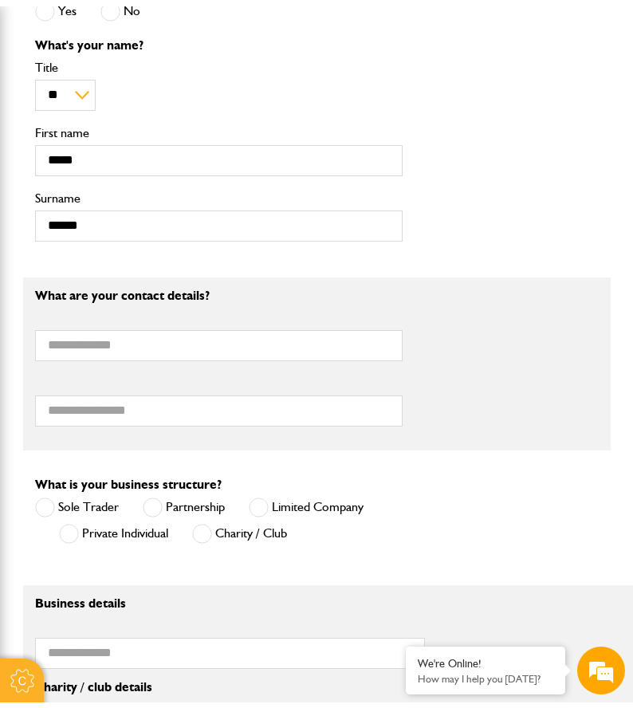
scroll to position [956, 0]
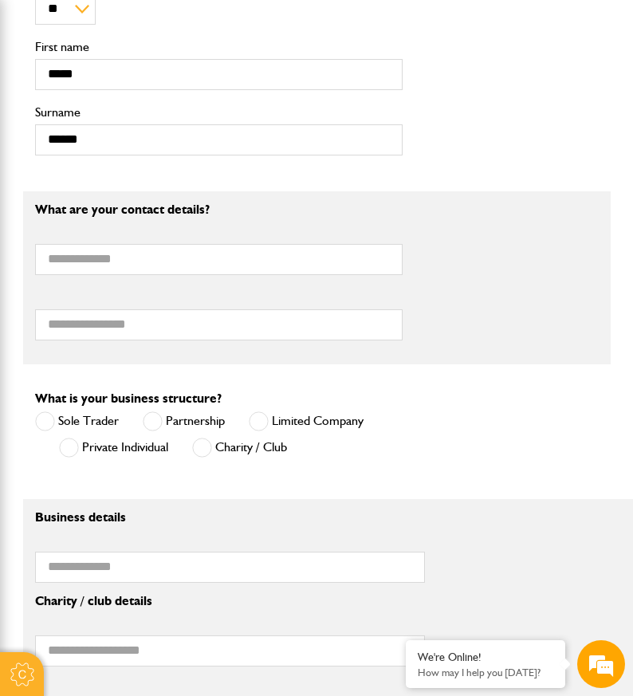
click at [56, 411] on label "Sole Trader" at bounding box center [77, 421] width 84 height 20
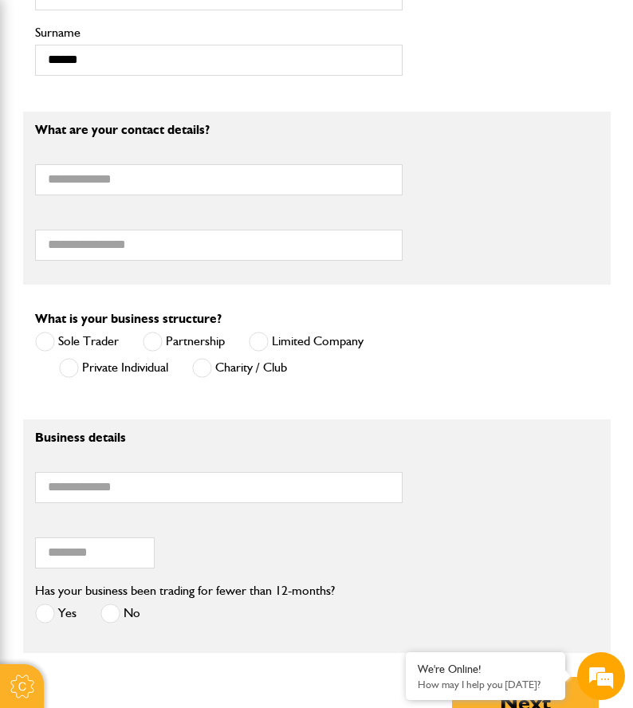
scroll to position [1116, 0]
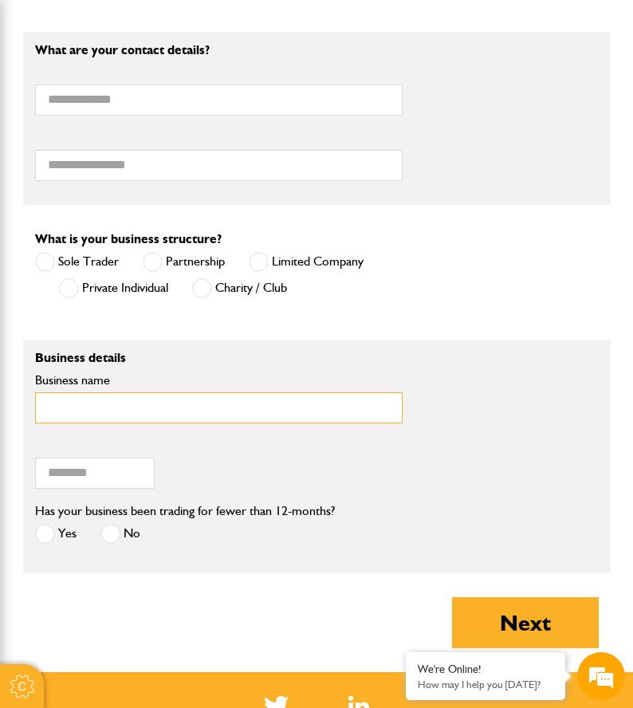
click at [81, 414] on input "Business name" at bounding box center [218, 407] width 367 height 31
click at [129, 402] on input "Business name" at bounding box center [218, 407] width 367 height 31
type input "*"
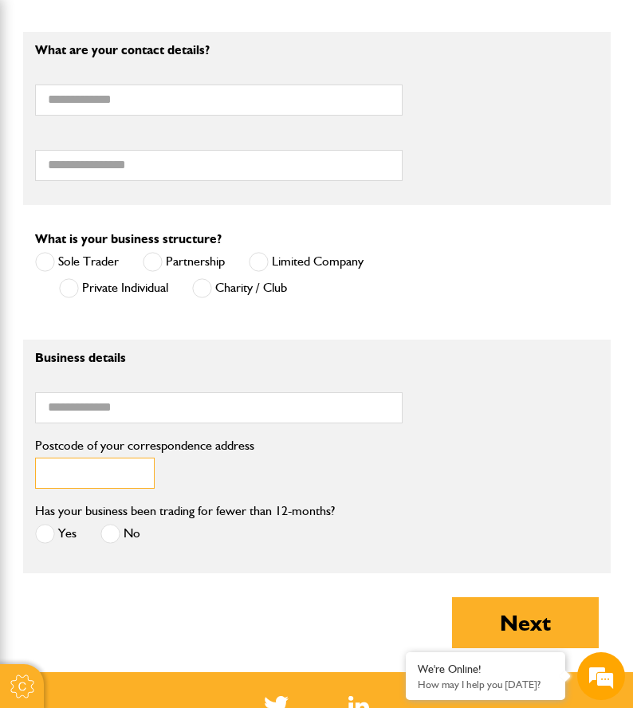
click at [124, 474] on input "Postcode of your correspondence address" at bounding box center [95, 472] width 120 height 31
paste input "********"
type input "********"
click at [118, 527] on span at bounding box center [110, 534] width 20 height 20
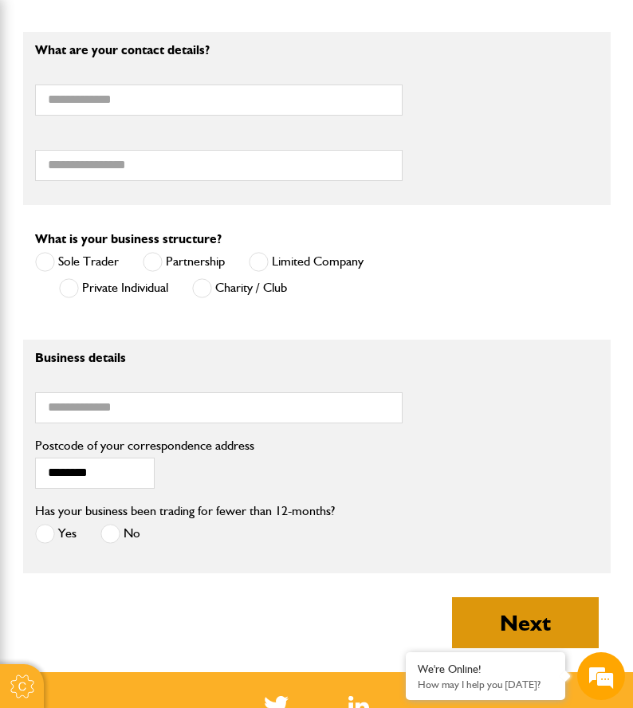
click at [541, 616] on button "Next" at bounding box center [525, 622] width 147 height 51
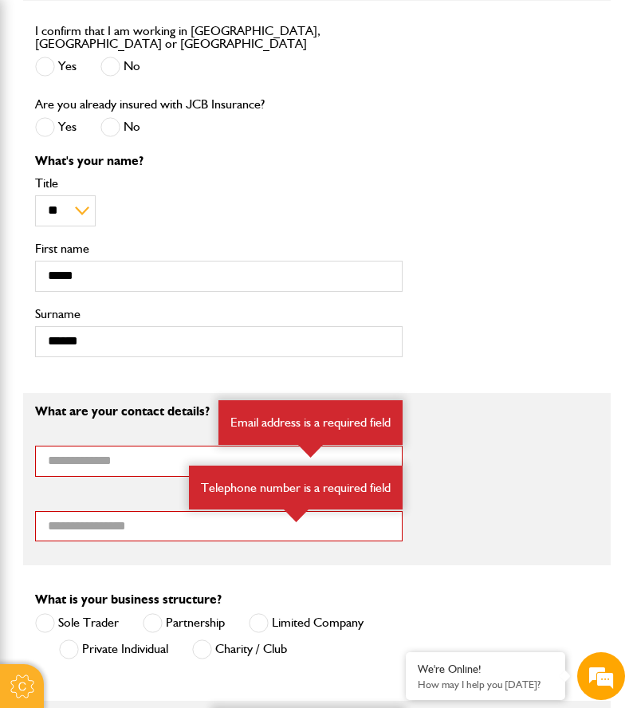
scroll to position [956, 0]
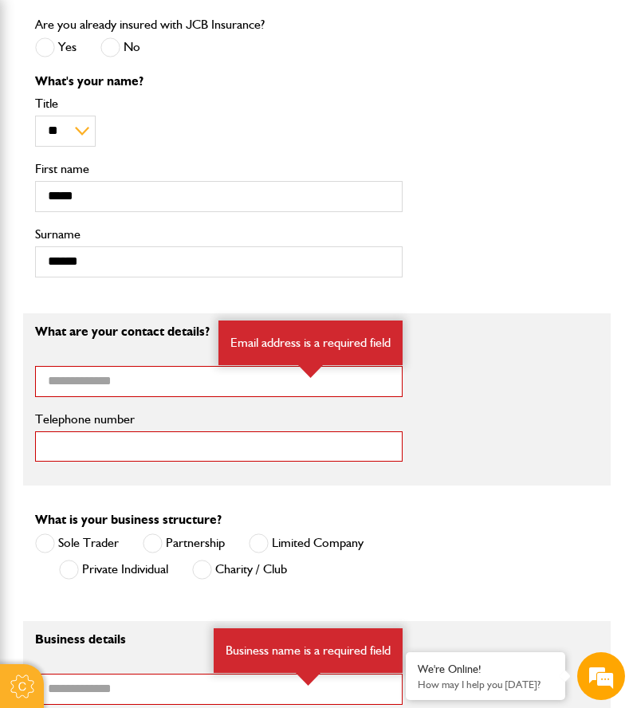
click at [129, 431] on input "Telephone number" at bounding box center [218, 446] width 367 height 31
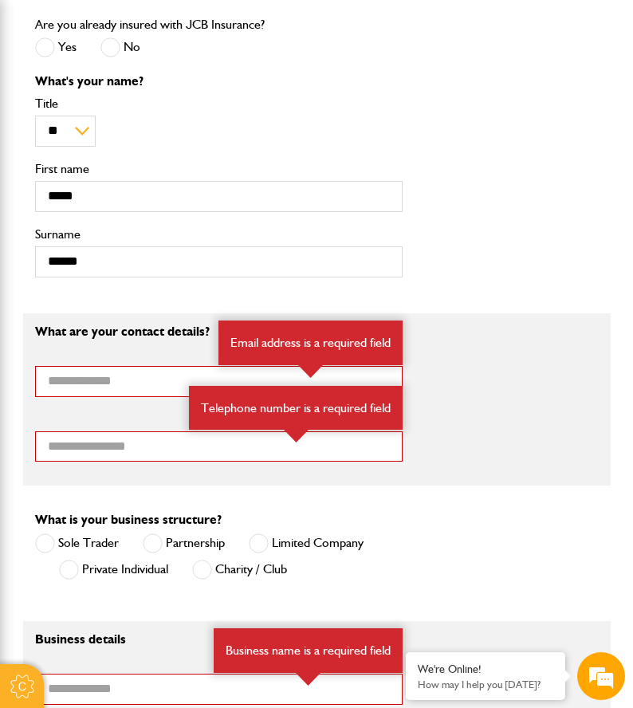
click at [299, 354] on div "Email address is a required field" at bounding box center [310, 342] width 184 height 45
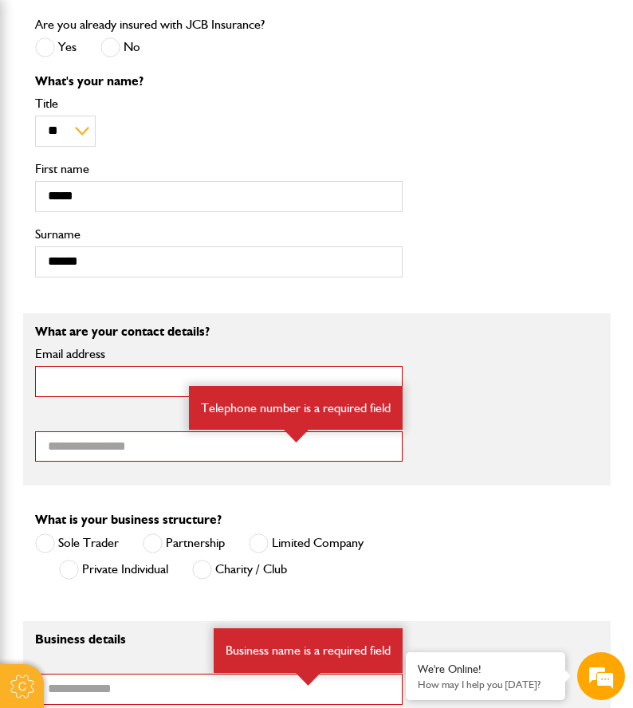
click at [317, 375] on input "Email address" at bounding box center [218, 381] width 367 height 31
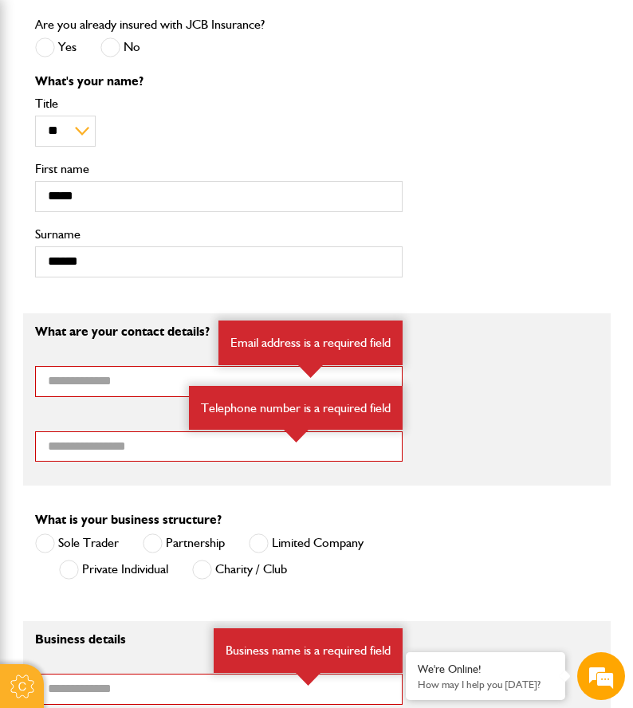
click at [464, 388] on div "What are your contact details? Email address Email address is a required field …" at bounding box center [316, 399] width 587 height 149
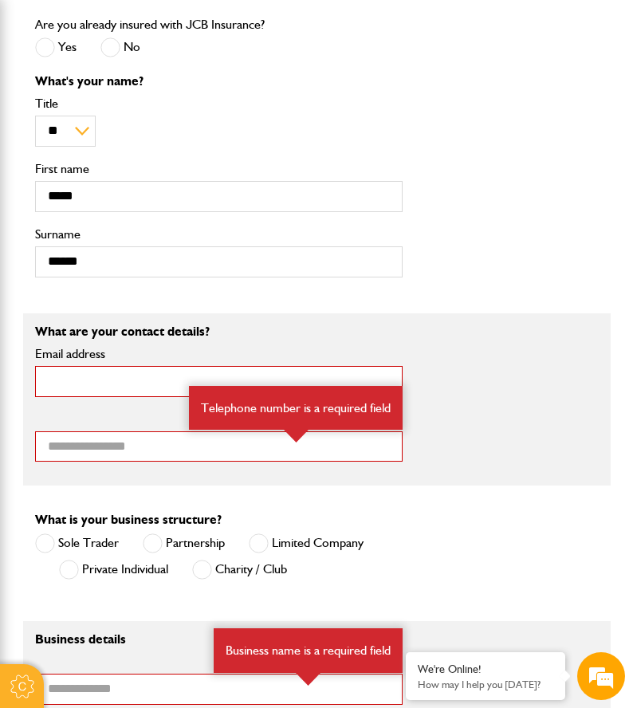
click at [106, 376] on input "Email address" at bounding box center [218, 381] width 367 height 31
type input "**********"
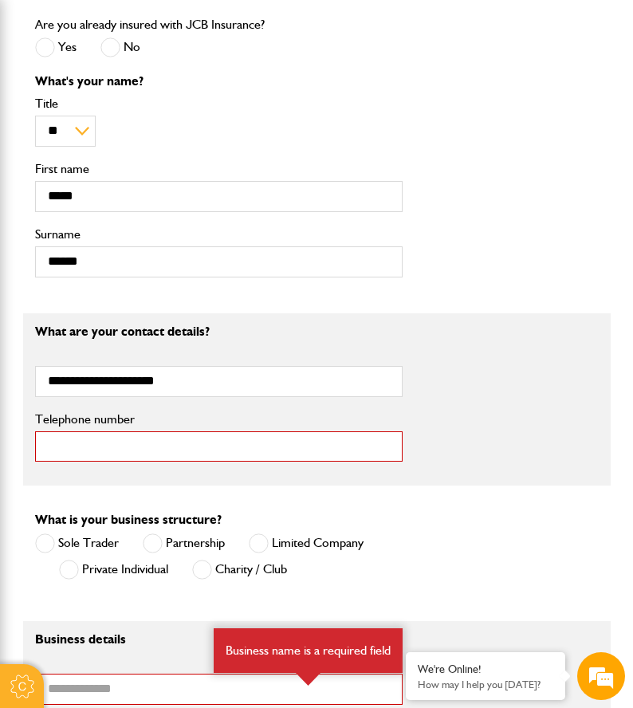
click at [271, 436] on input "Telephone number" at bounding box center [218, 446] width 367 height 31
click at [148, 435] on input "Telephone number" at bounding box center [218, 446] width 367 height 31
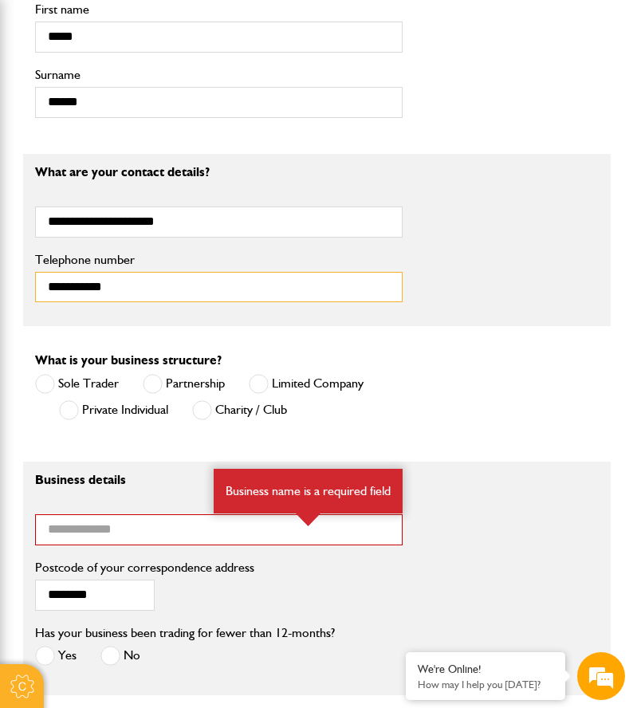
scroll to position [1196, 0]
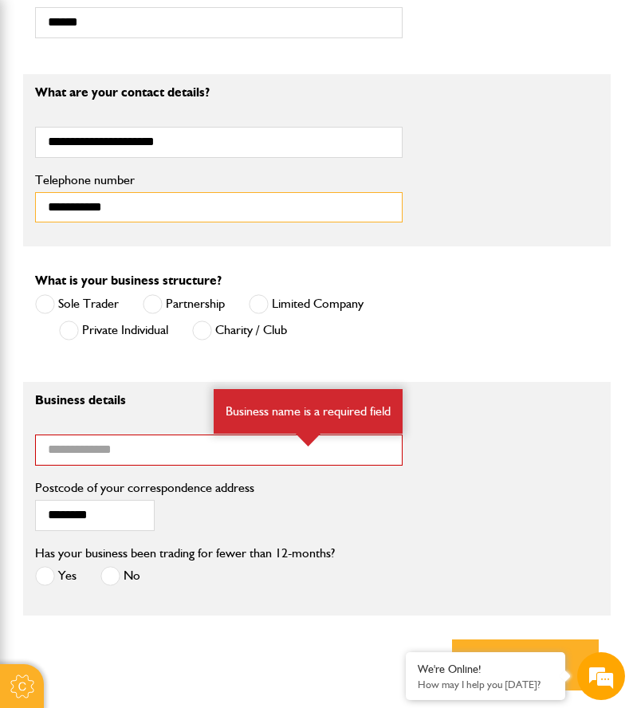
type input "**********"
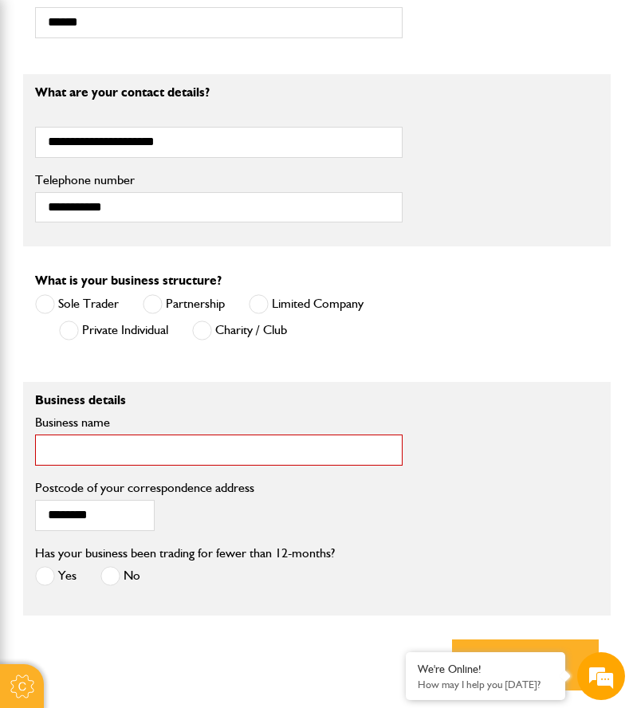
click at [165, 453] on input "Business name" at bounding box center [218, 449] width 367 height 31
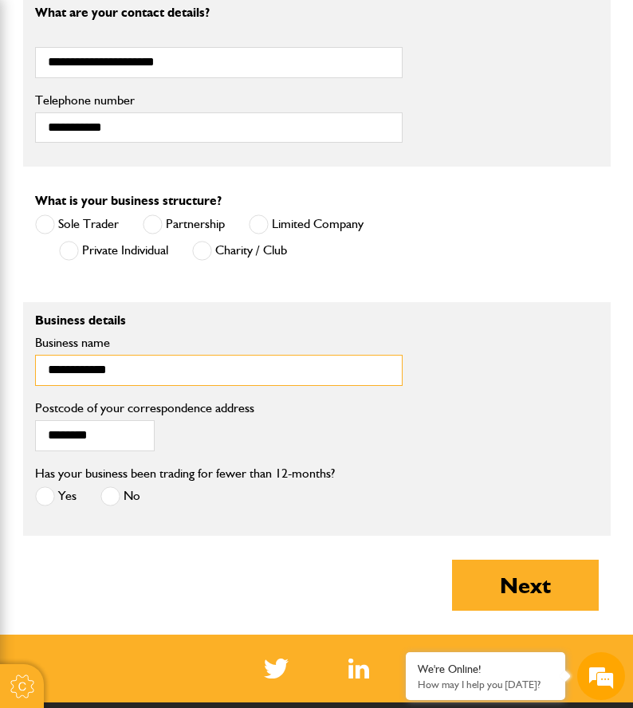
scroll to position [1355, 0]
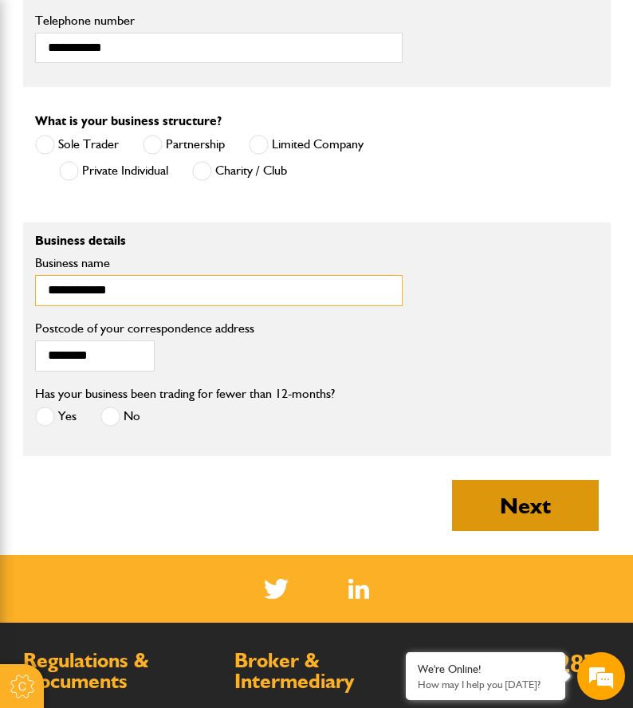
type input "**********"
click at [477, 514] on button "Next" at bounding box center [525, 505] width 147 height 51
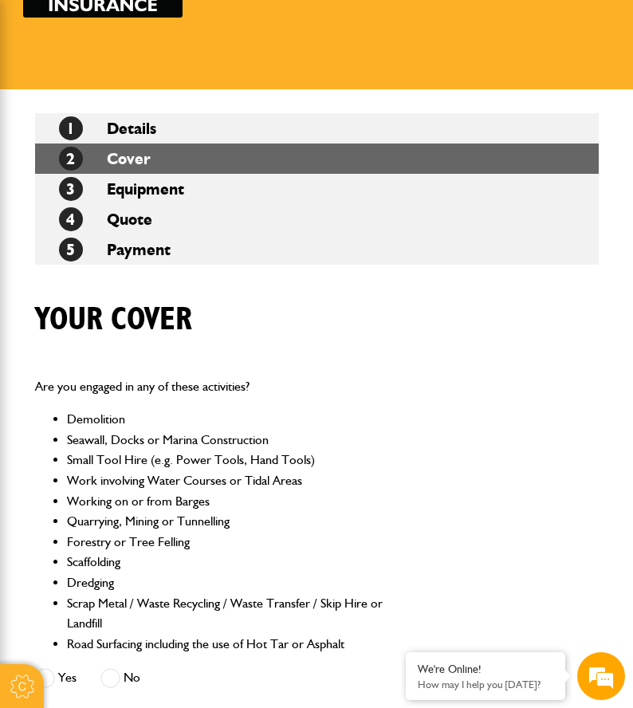
scroll to position [239, 0]
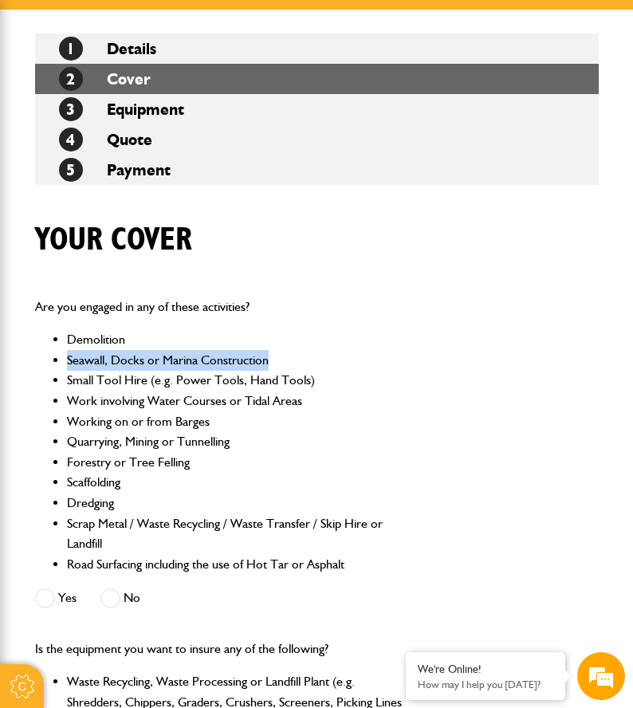
drag, startPoint x: 65, startPoint y: 367, endPoint x: 343, endPoint y: 362, distance: 277.4
click at [343, 362] on ul "Demolition Seawall, Docks or Marina Construction Small Tool Hire (e.g. Power To…" at bounding box center [218, 451] width 367 height 245
click at [343, 362] on li "Seawall, Docks or Marina Construction" at bounding box center [235, 360] width 336 height 21
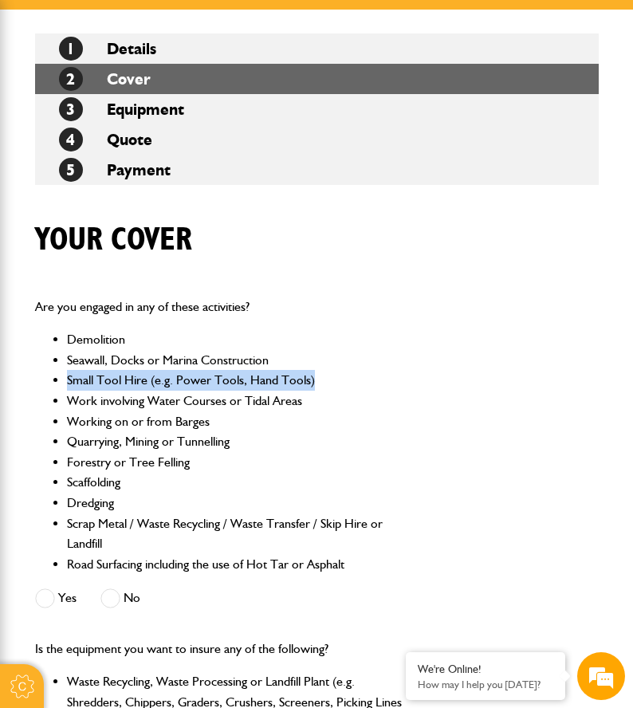
drag, startPoint x: 68, startPoint y: 381, endPoint x: 363, endPoint y: 381, distance: 294.9
click at [363, 381] on li "Small Tool Hire (e.g. Power Tools, Hand Tools)" at bounding box center [235, 380] width 336 height 21
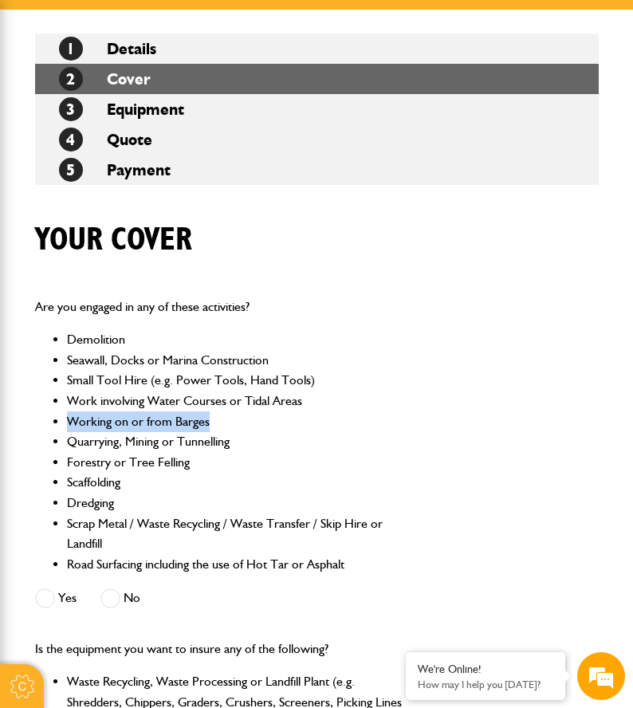
drag, startPoint x: 69, startPoint y: 426, endPoint x: 227, endPoint y: 427, distance: 157.8
click at [227, 427] on li "Working on or from Barges" at bounding box center [235, 421] width 336 height 21
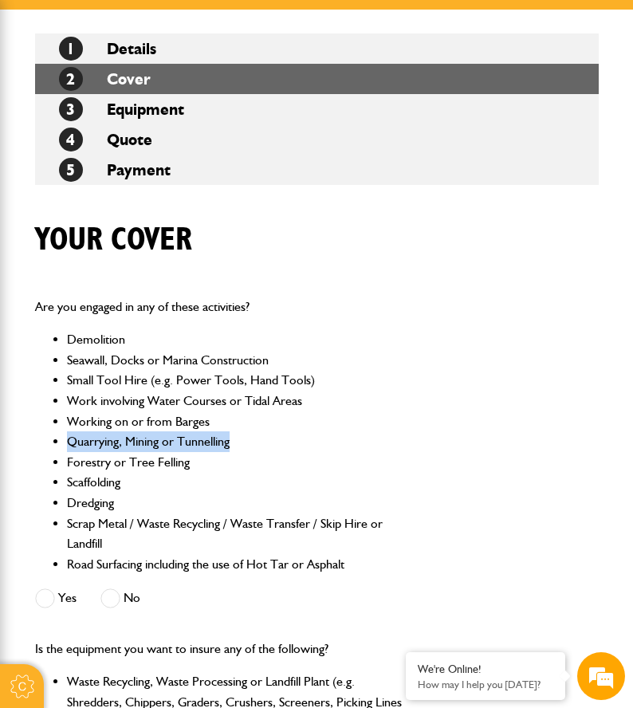
drag, startPoint x: 68, startPoint y: 444, endPoint x: 90, endPoint y: 483, distance: 45.0
click at [250, 443] on li "Quarrying, Mining or Tunnelling" at bounding box center [235, 441] width 336 height 21
drag, startPoint x: 90, startPoint y: 483, endPoint x: 143, endPoint y: 478, distance: 53.6
click at [143, 478] on li "Scaffolding" at bounding box center [235, 482] width 336 height 21
click at [147, 496] on li "Dredging" at bounding box center [235, 503] width 336 height 21
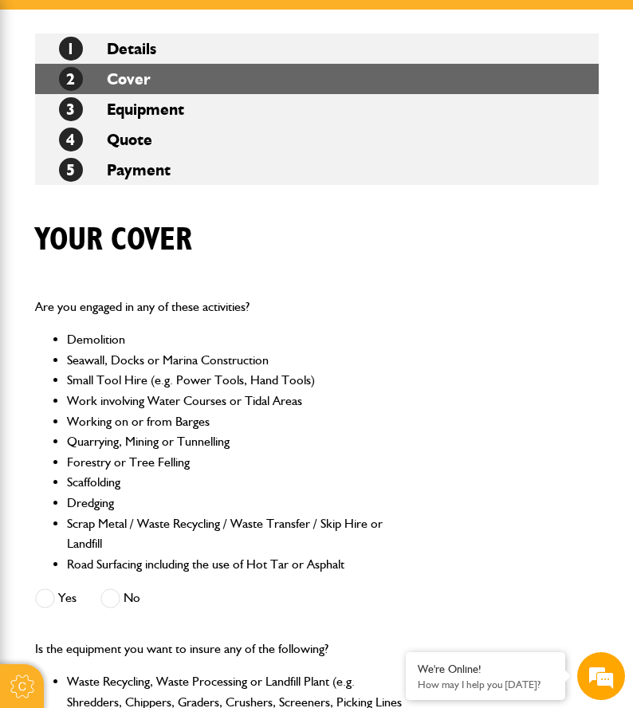
scroll to position [0, 0]
click at [135, 548] on li "Scrap Metal / Waste Recycling / Waste Transfer / Skip Hire or Landfill" at bounding box center [235, 533] width 336 height 41
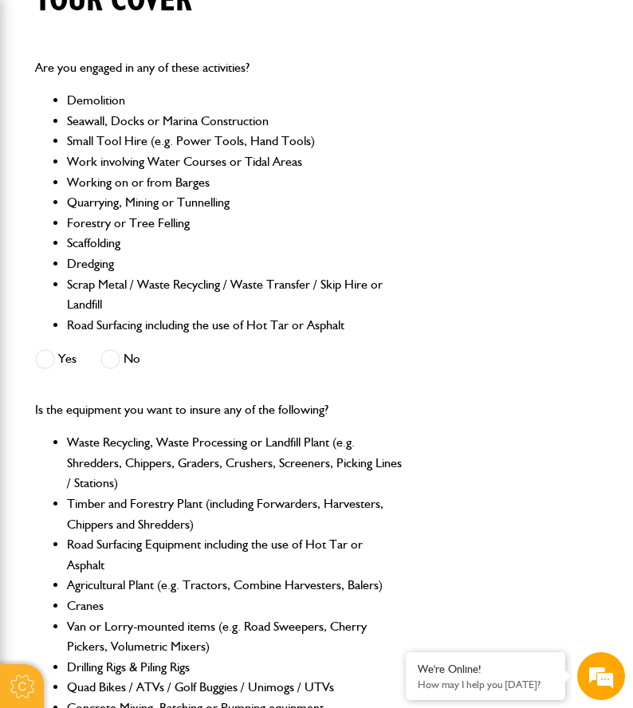
click at [109, 361] on span at bounding box center [110, 359] width 20 height 20
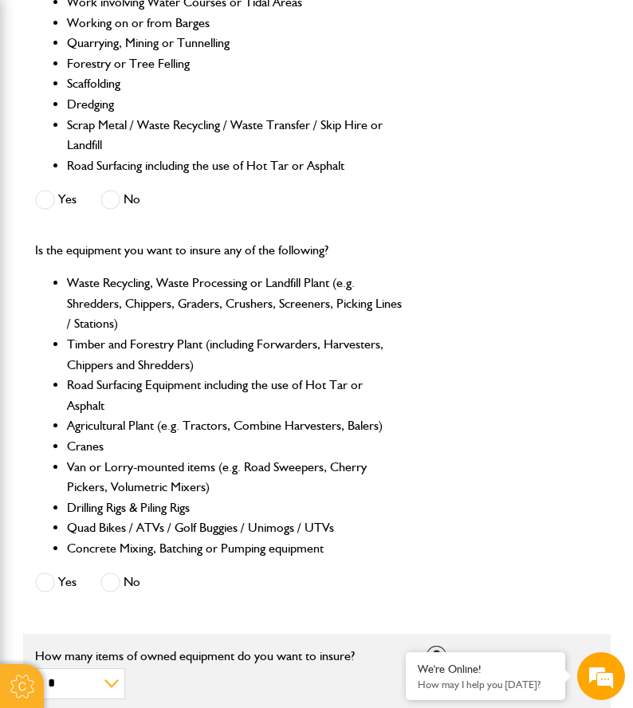
scroll to position [717, 0]
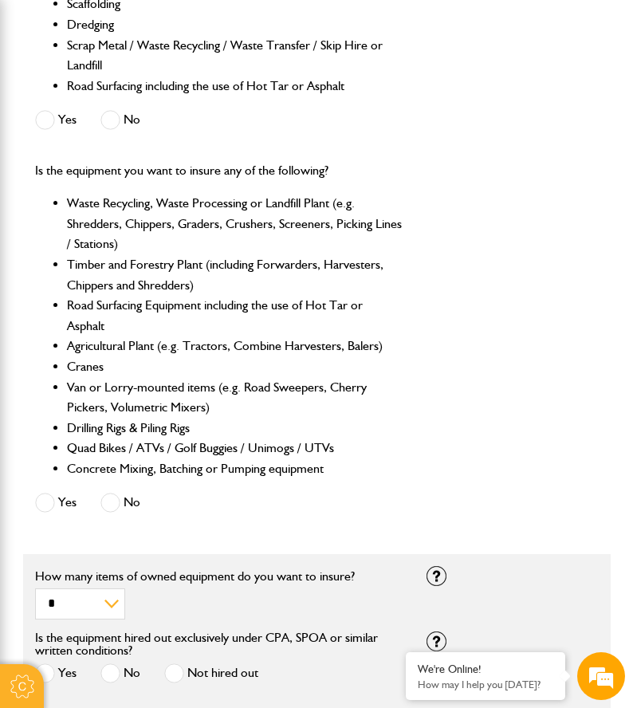
click at [115, 499] on span at bounding box center [110, 503] width 20 height 20
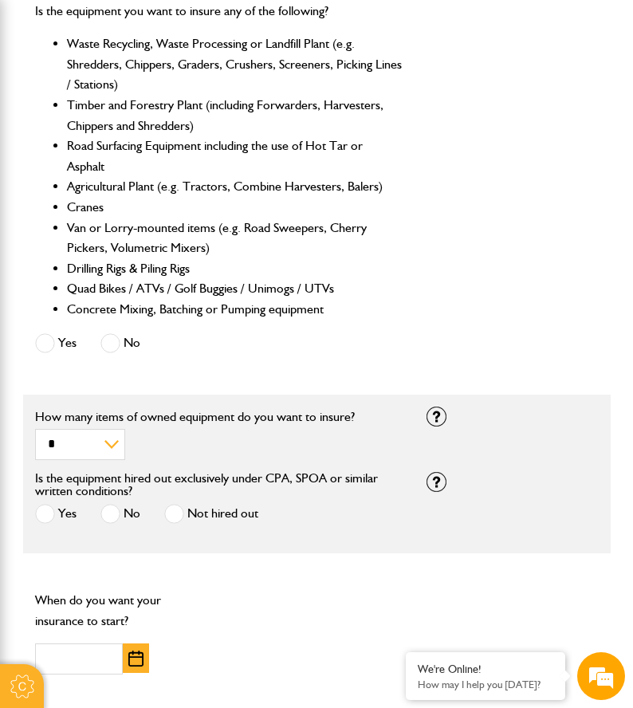
scroll to position [956, 0]
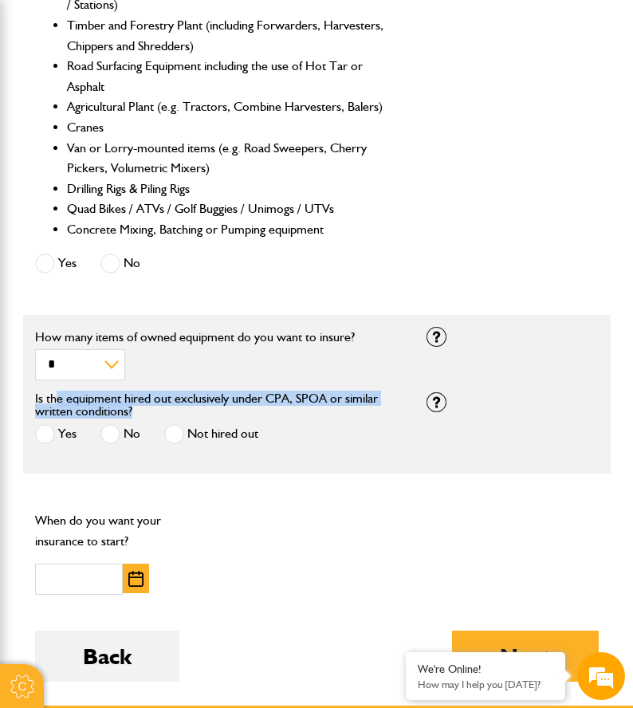
drag, startPoint x: 55, startPoint y: 398, endPoint x: 161, endPoint y: 412, distance: 107.0
click at [161, 412] on label "Is the equipment hired out exclusively under CPA, SPOA or similar written condi…" at bounding box center [218, 405] width 367 height 26
drag, startPoint x: 161, startPoint y: 412, endPoint x: 9, endPoint y: 405, distance: 152.4
click at [9, 405] on body "Cookie Options You can control which cookies we use with the form below. Please…" at bounding box center [316, 150] width 633 height 2213
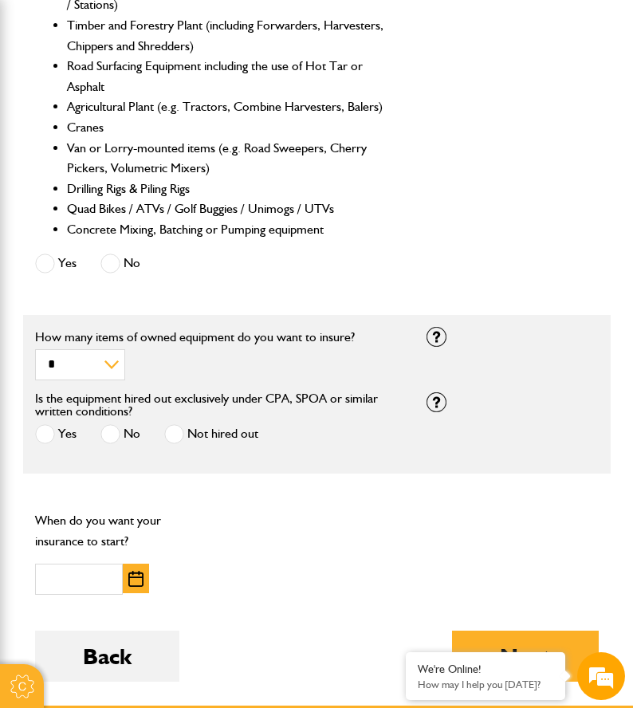
click at [9, 405] on body "Cookie Options You can control which cookies we use with the form below. Please…" at bounding box center [316, 150] width 633 height 2213
click at [164, 443] on span at bounding box center [174, 434] width 20 height 20
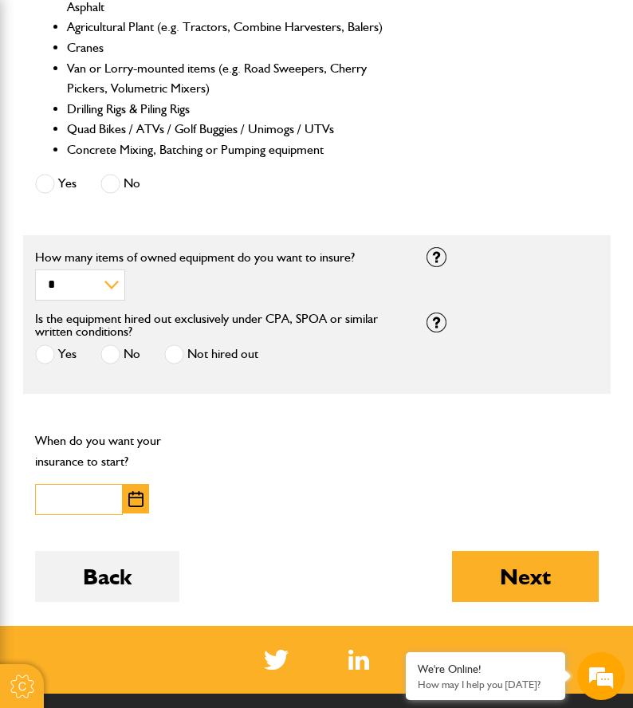
click at [58, 494] on input "text" at bounding box center [79, 499] width 88 height 31
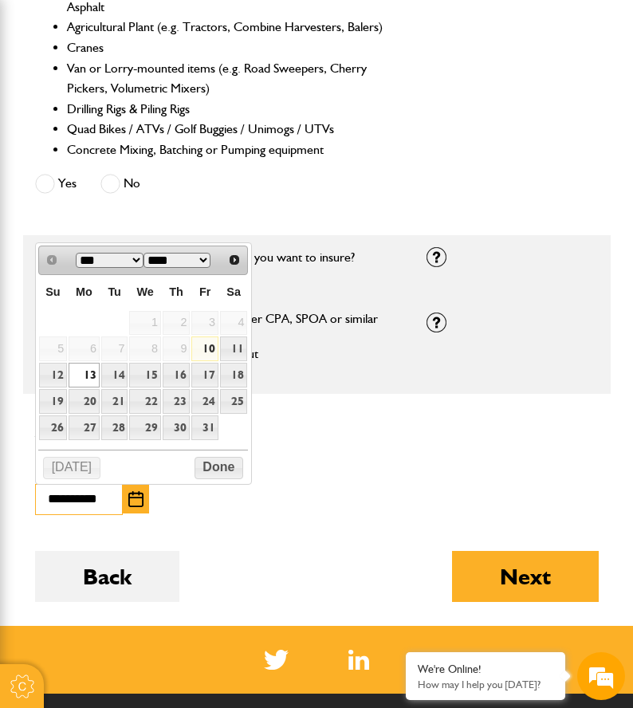
type input "**********"
click at [398, 439] on div "**********" at bounding box center [316, 472] width 587 height 109
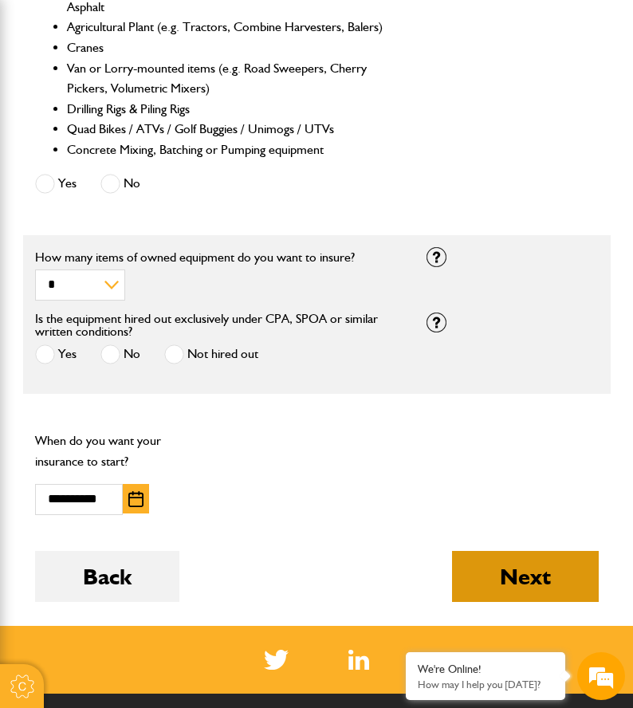
click at [491, 567] on button "Next" at bounding box center [525, 576] width 147 height 51
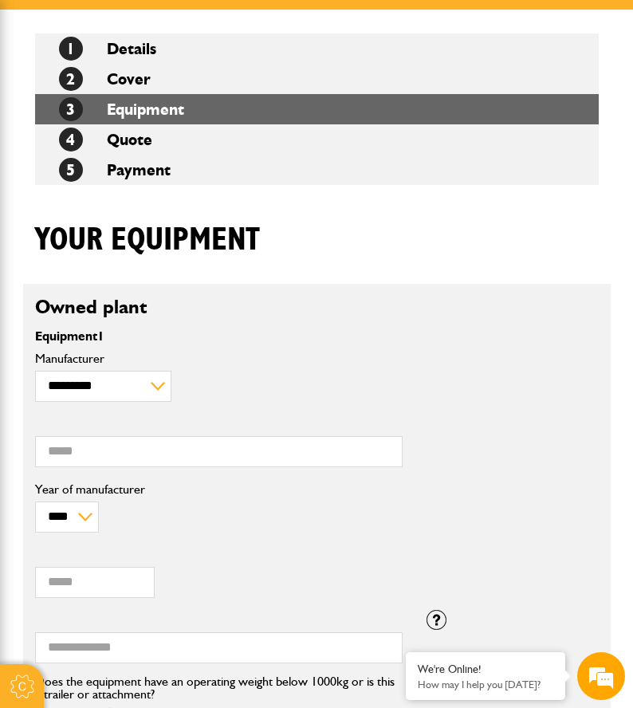
scroll to position [319, 0]
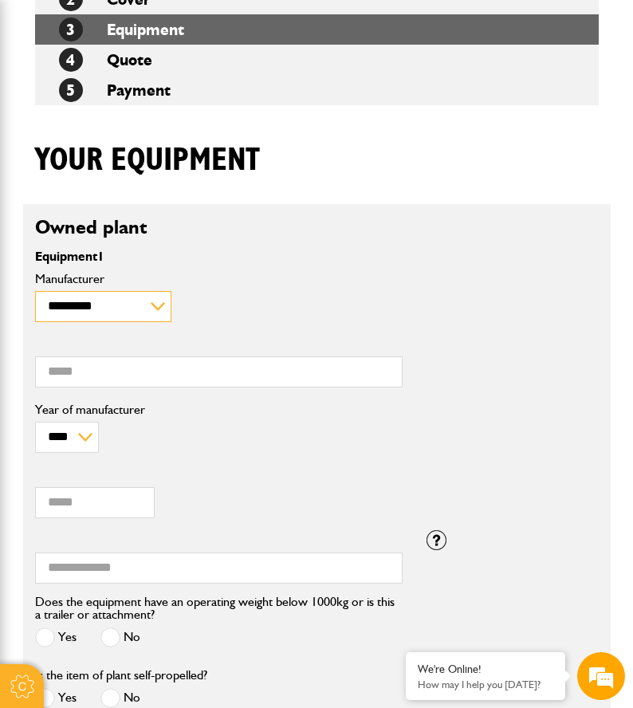
click at [134, 304] on select "**********" at bounding box center [103, 306] width 136 height 31
select select "**"
click at [35, 291] on select "**********" at bounding box center [103, 306] width 136 height 31
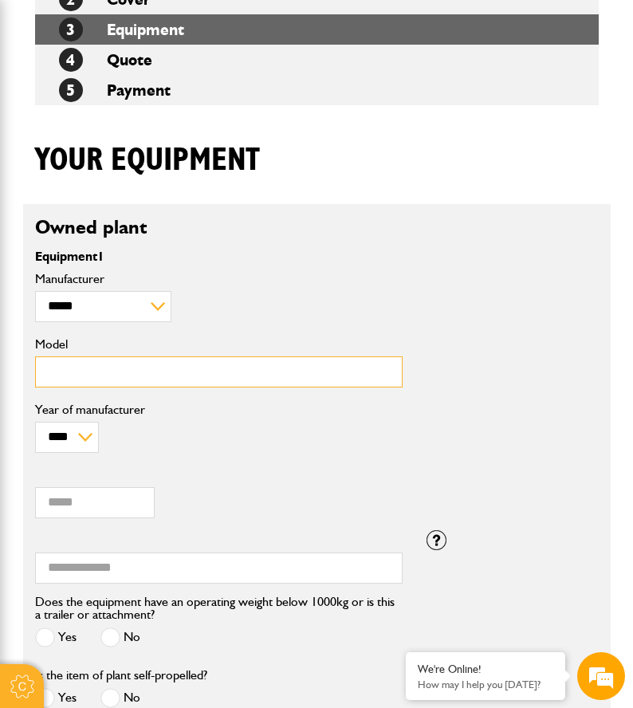
click at [127, 367] on input "Model" at bounding box center [218, 371] width 367 height 31
type input "*****"
click at [118, 446] on div "**** **** **** **** **** **** **** **** **** **** **** **** **** **** **** ****…" at bounding box center [218, 427] width 367 height 49
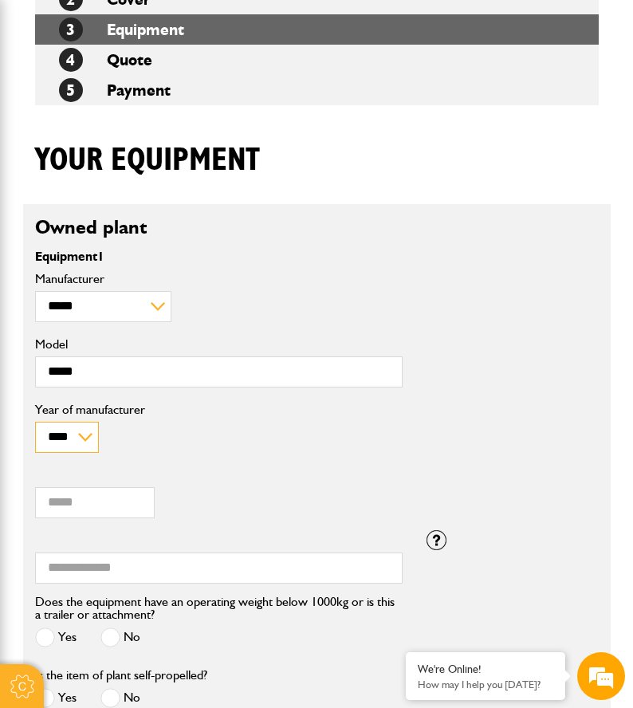
click at [77, 442] on select "**** **** **** **** **** **** **** **** **** **** **** **** **** **** **** ****…" at bounding box center [67, 437] width 64 height 31
select select "****"
click at [35, 422] on select "**** **** **** **** **** **** **** **** **** **** **** **** **** **** **** ****…" at bounding box center [67, 437] width 64 height 31
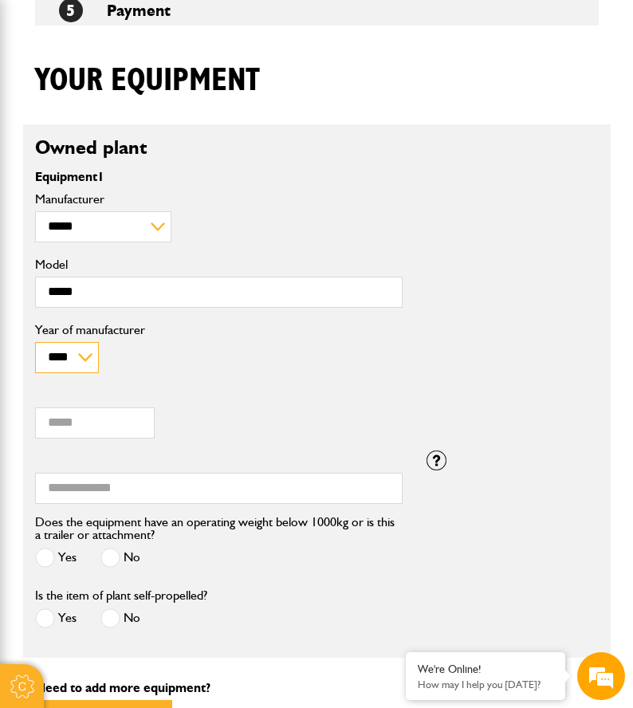
scroll to position [478, 0]
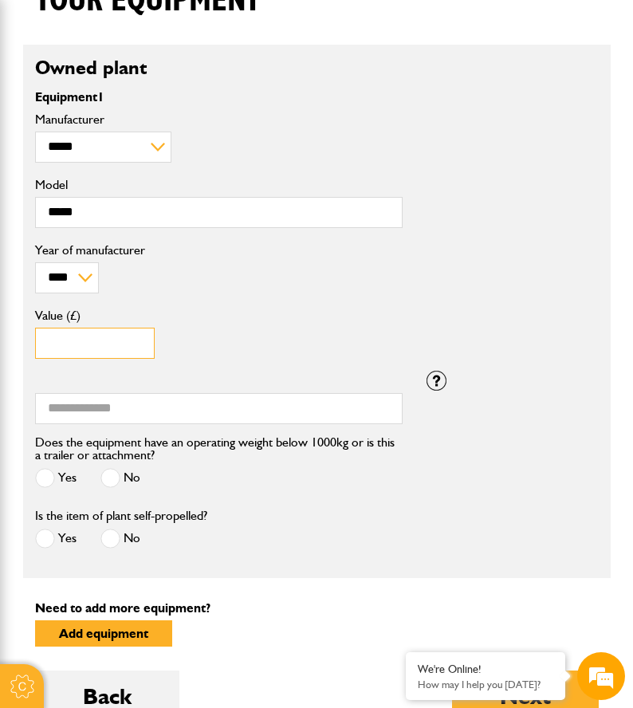
click at [78, 351] on input "Value (£)" at bounding box center [95, 343] width 120 height 31
type input "*****"
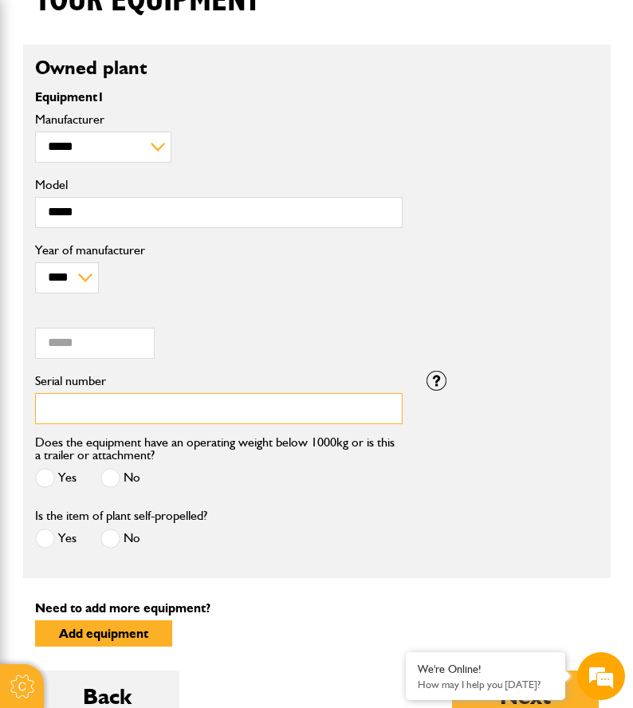
click at [146, 414] on input "Serial number" at bounding box center [218, 408] width 367 height 31
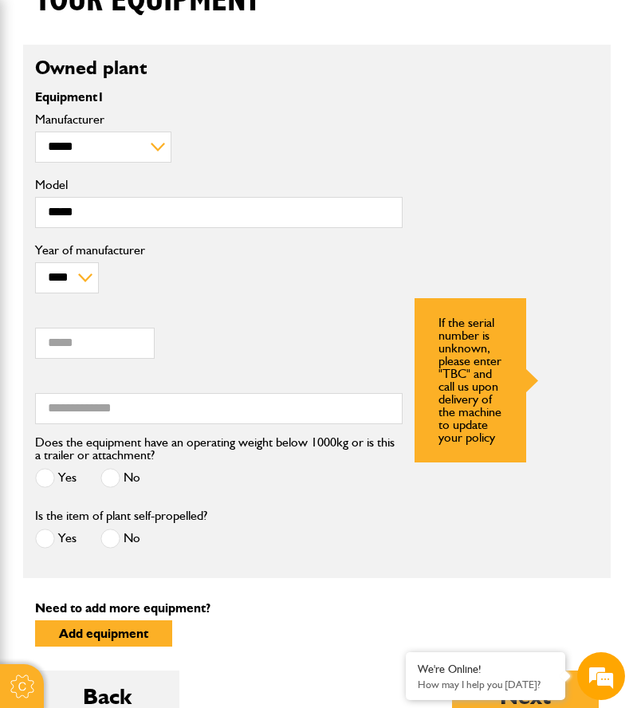
click at [430, 371] on div "If the serial number is unknown, please enter "TBC" and call us upon delivery o…" at bounding box center [470, 380] width 112 height 164
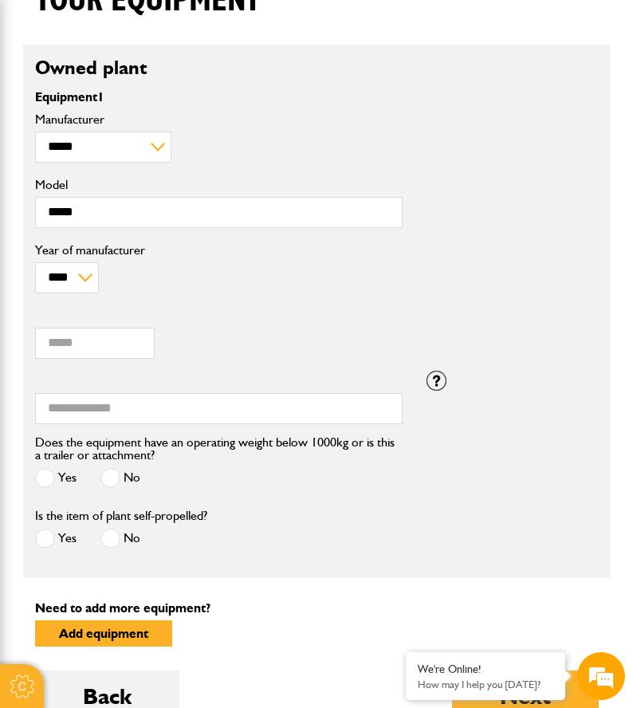
click at [300, 425] on div "Serial number" at bounding box center [218, 403] width 391 height 65
click at [280, 425] on div "Serial number" at bounding box center [218, 403] width 391 height 65
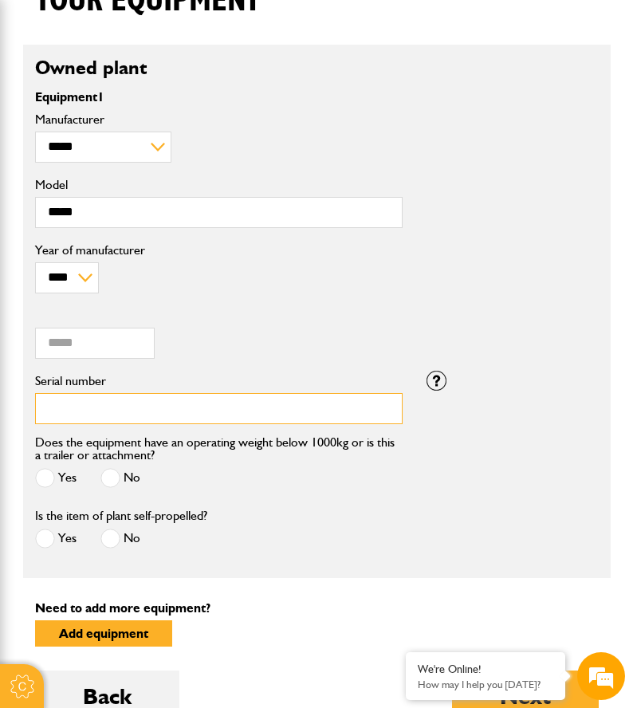
click at [273, 414] on input "Serial number" at bounding box center [218, 408] width 367 height 31
type input "***"
drag, startPoint x: 108, startPoint y: 442, endPoint x: 55, endPoint y: 454, distance: 54.7
click at [55, 454] on label "Does the equipment have an operating weight below 1000kg or is this a trailer o…" at bounding box center [218, 449] width 367 height 26
click at [41, 539] on span at bounding box center [45, 538] width 20 height 20
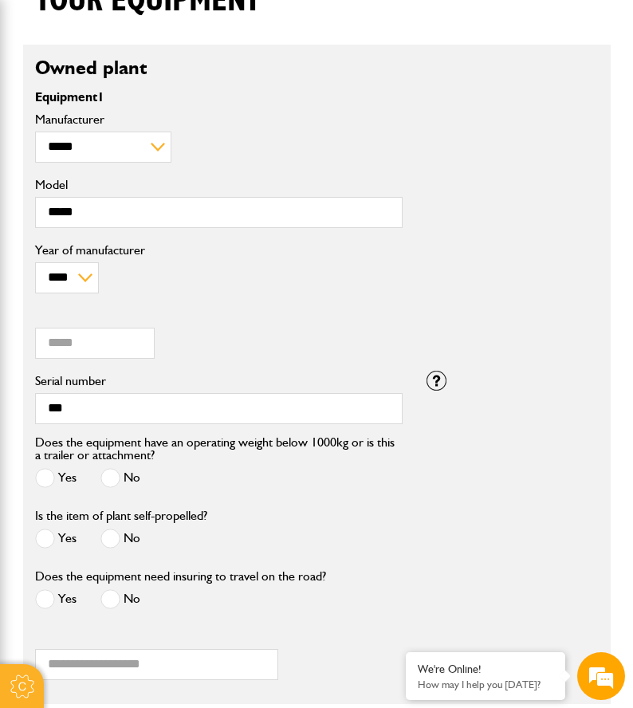
scroll to position [638, 0]
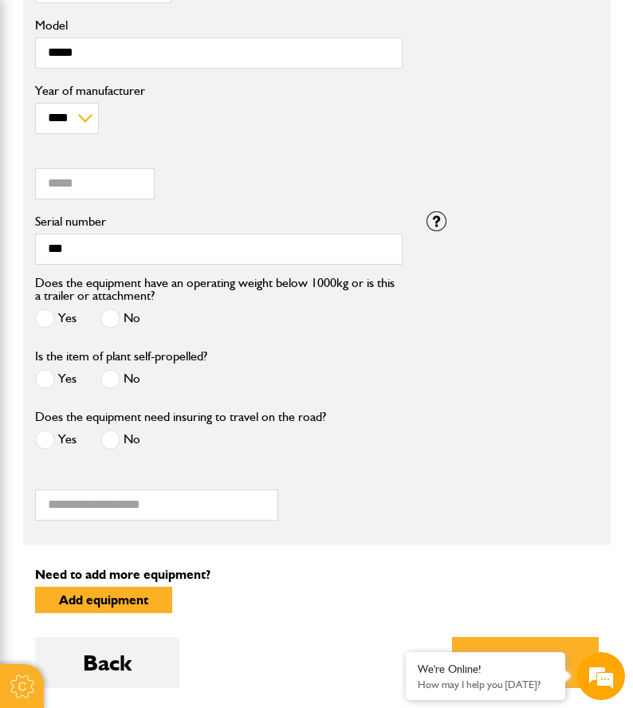
click at [101, 440] on span at bounding box center [110, 440] width 20 height 20
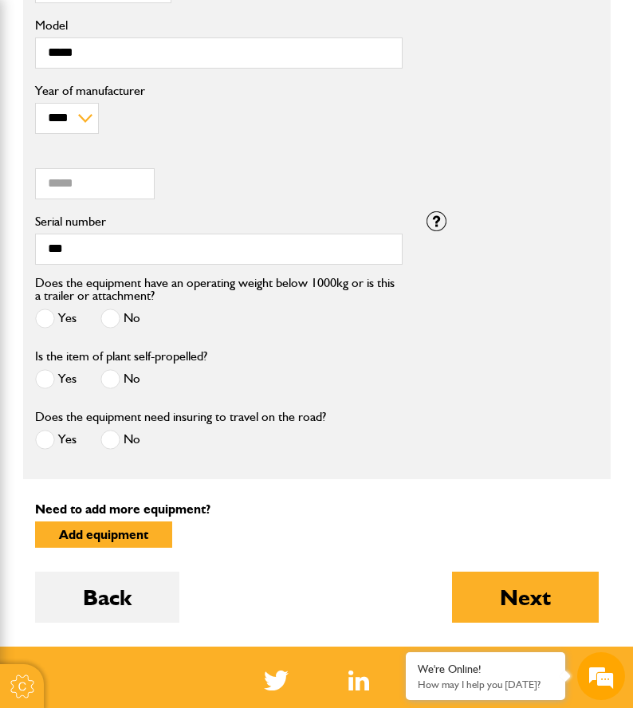
scroll to position [572, 0]
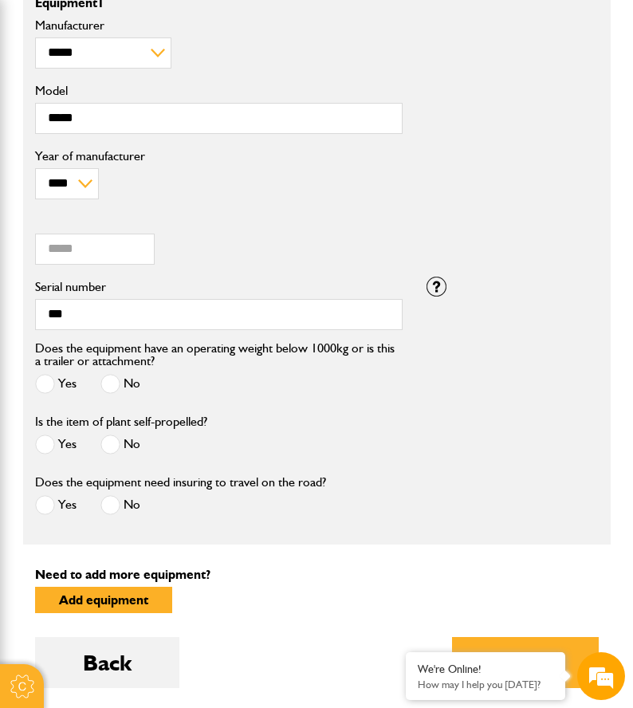
click at [48, 379] on span at bounding box center [45, 384] width 20 height 20
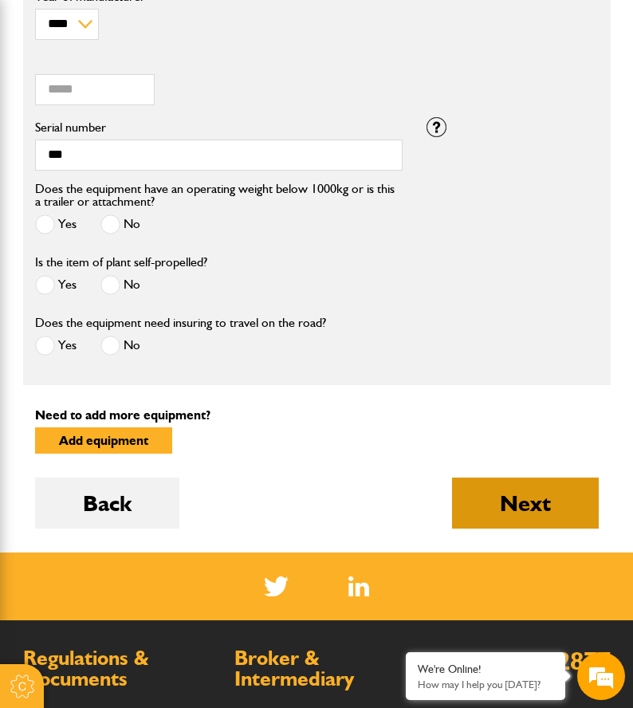
click at [509, 505] on button "Next" at bounding box center [525, 502] width 147 height 51
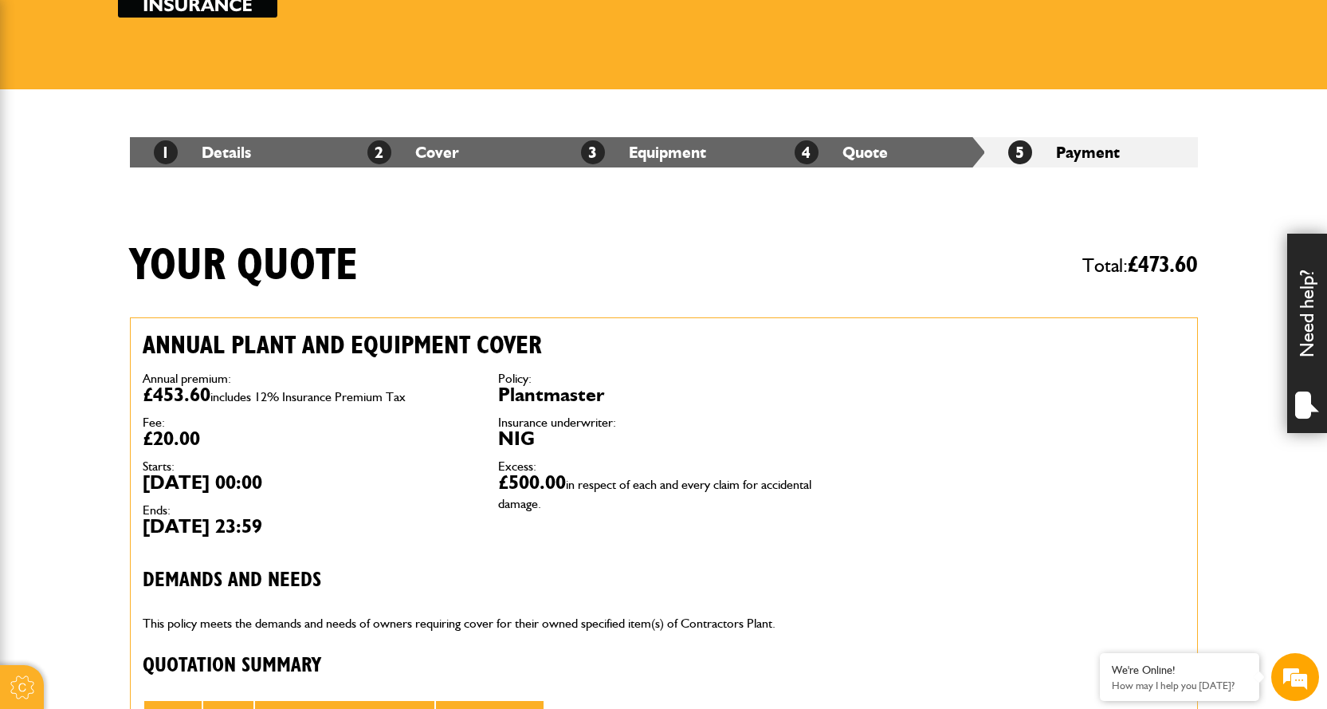
scroll to position [239, 0]
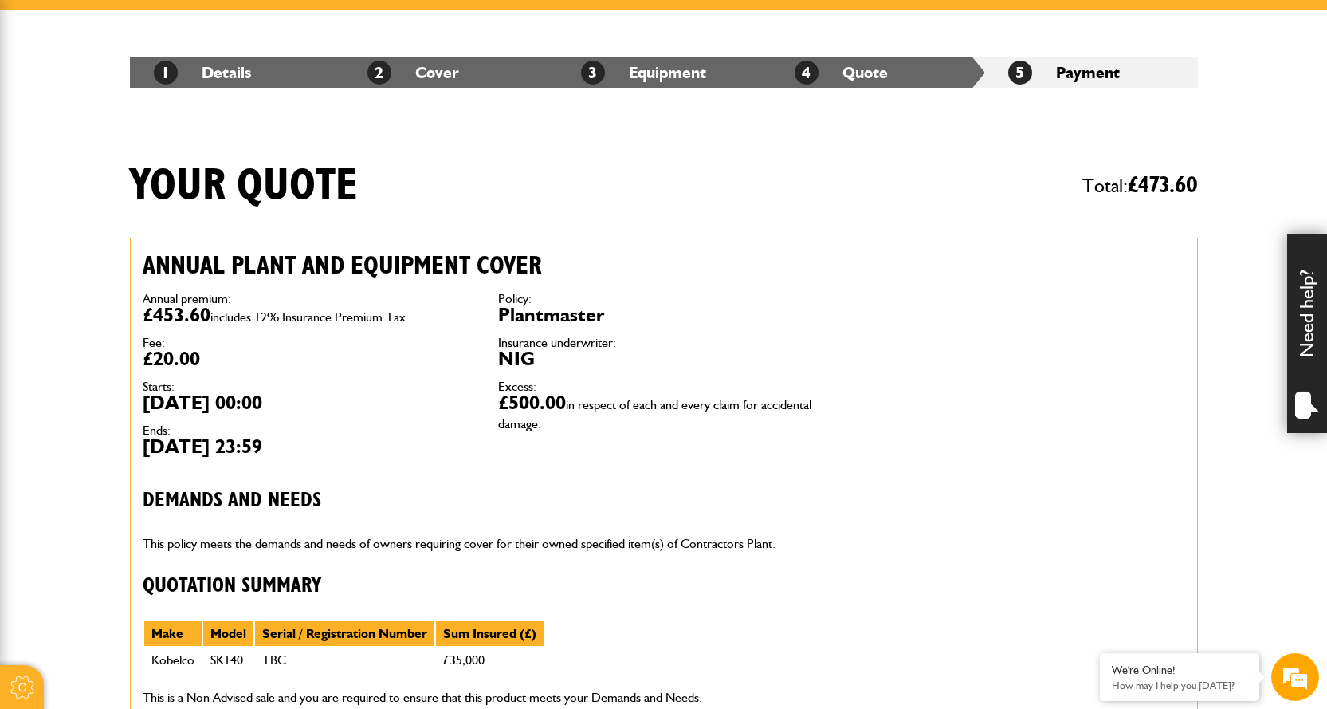
drag, startPoint x: 275, startPoint y: 266, endPoint x: 261, endPoint y: 284, distance: 22.2
click at [261, 284] on div "Annual premium: £453.60 includes 12% Insurance Premium Tax Fee: £20.00 Starts: …" at bounding box center [308, 374] width 355 height 187
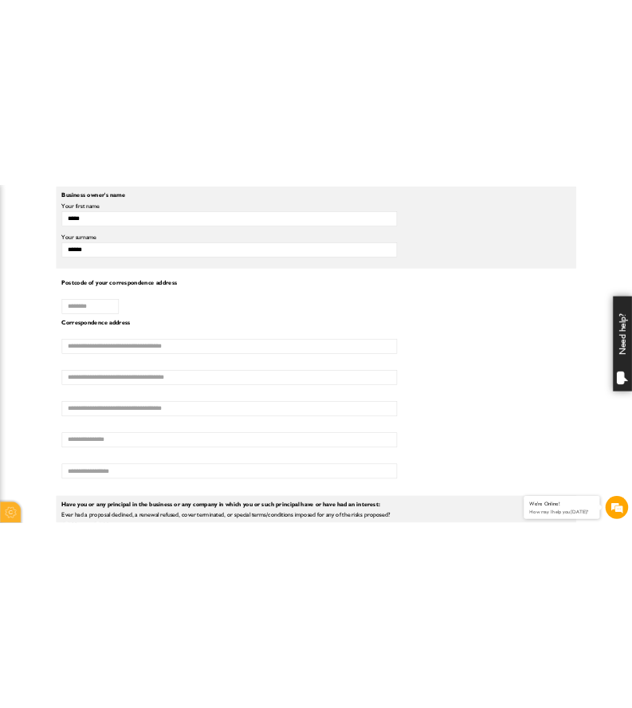
scroll to position [956, 0]
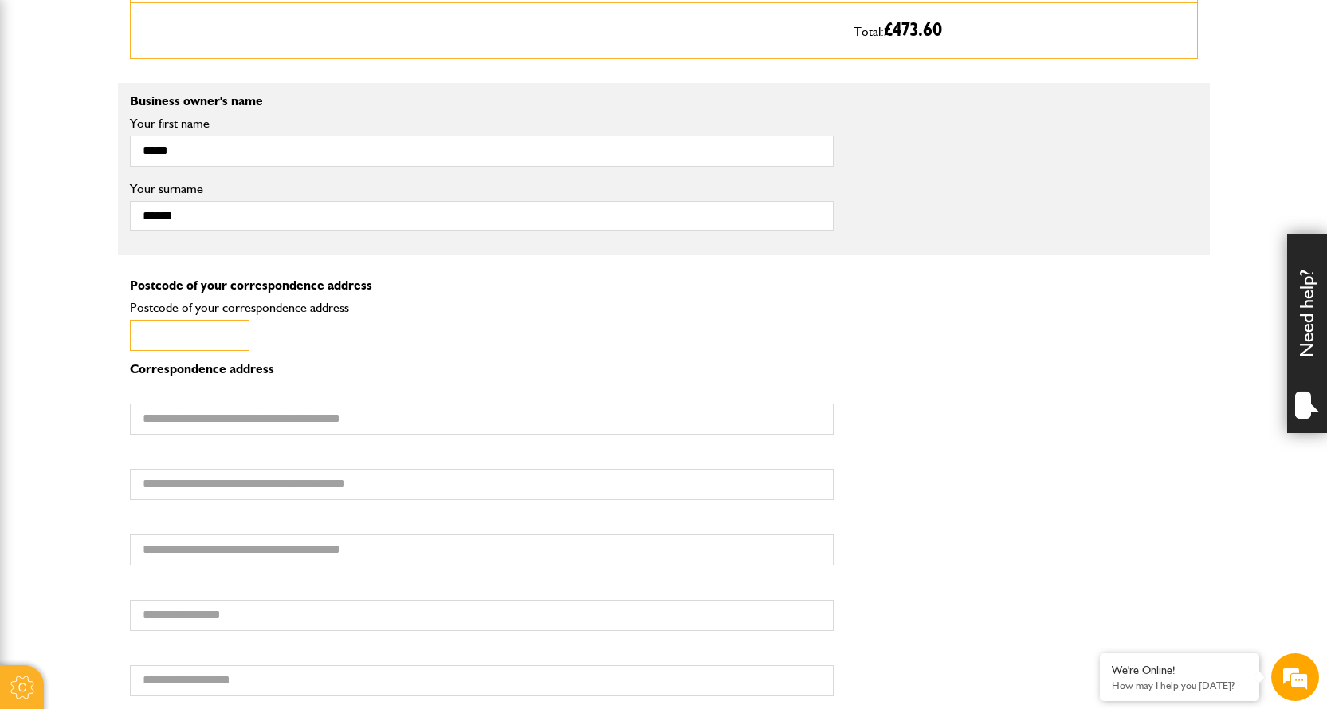
click at [185, 328] on input "Postcode of your correspondence address" at bounding box center [190, 335] width 120 height 31
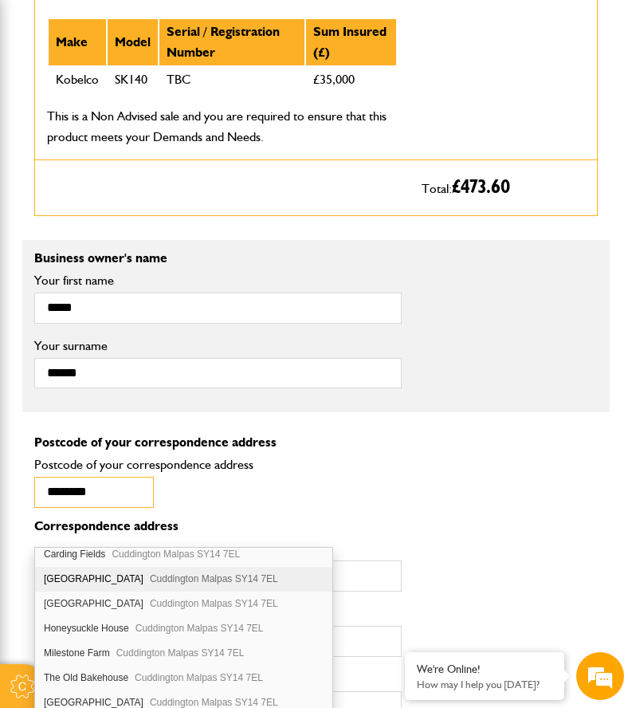
scroll to position [123, 0]
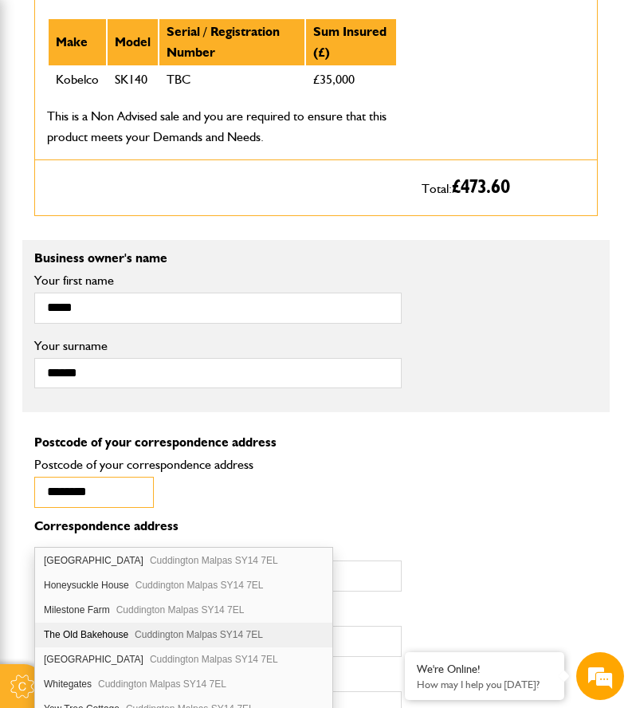
type input "********"
click at [119, 638] on div "The Old Bakehouse Cuddington Malpas SY14 7EL" at bounding box center [183, 634] width 297 height 25
type input "**********"
type input "******"
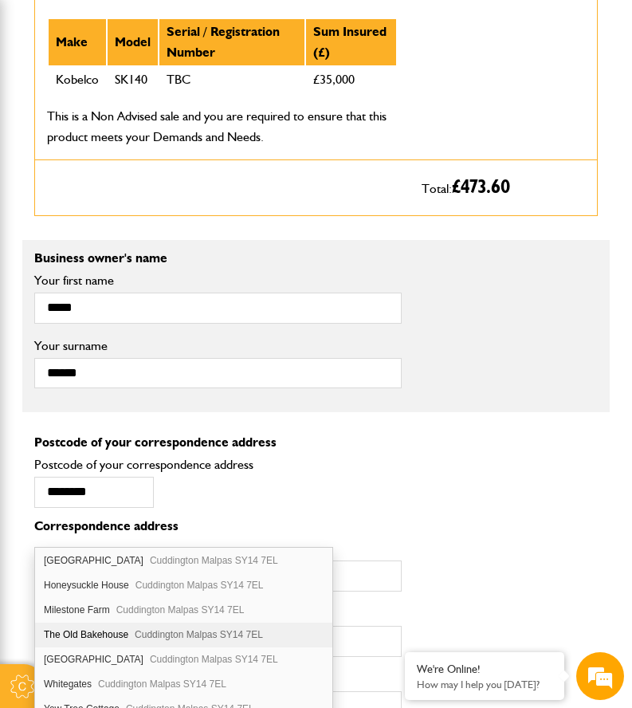
type input "********"
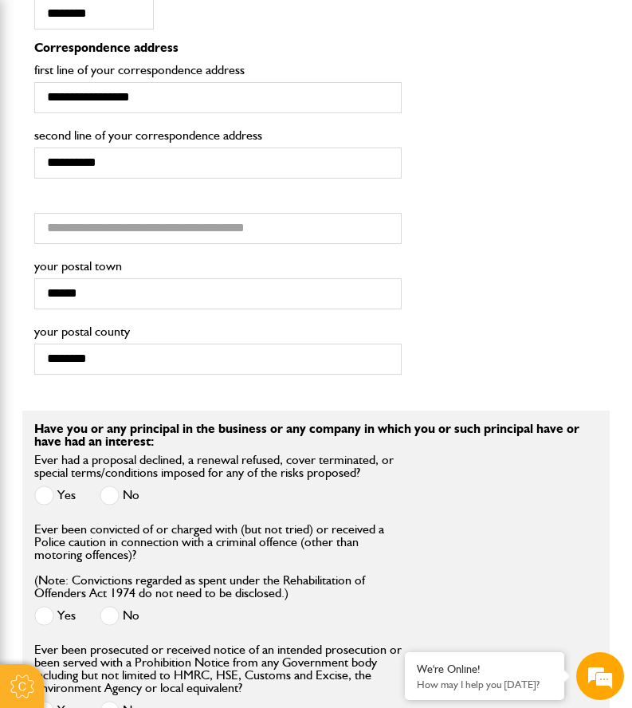
scroll to position [1514, 0]
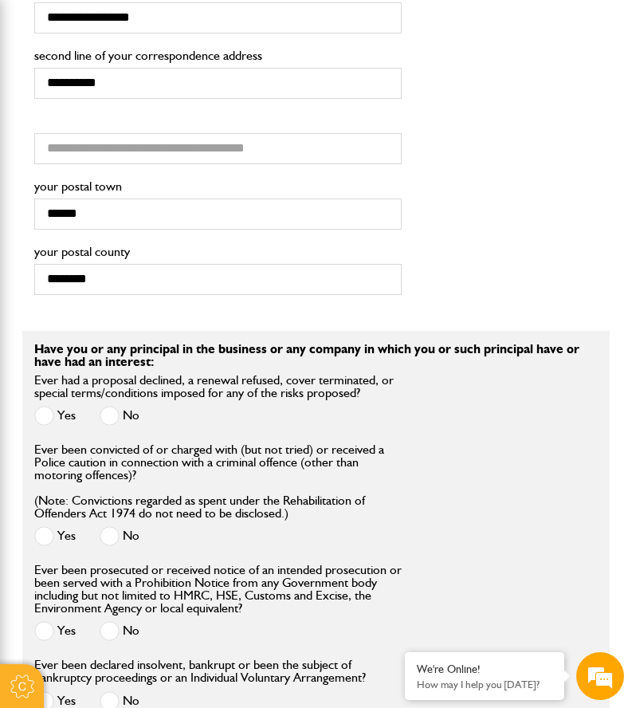
click at [105, 426] on span at bounding box center [110, 416] width 20 height 20
click at [114, 546] on span at bounding box center [110, 536] width 20 height 20
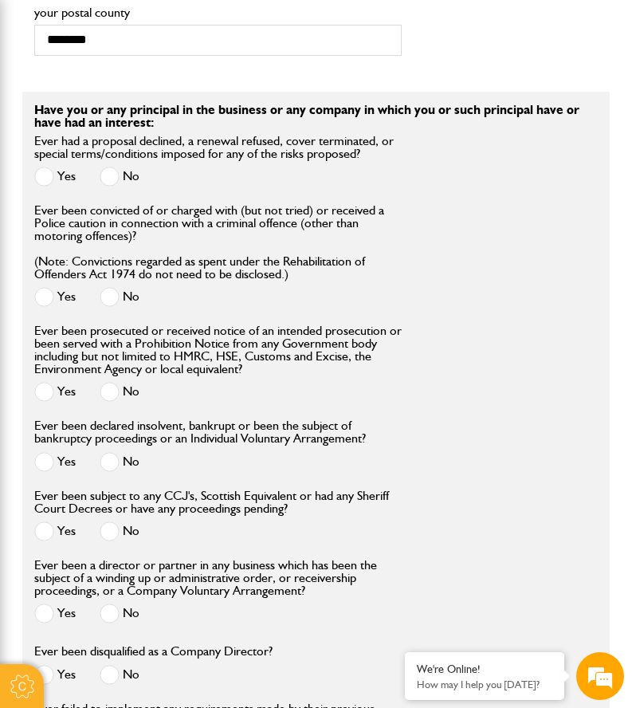
click at [113, 402] on span at bounding box center [110, 392] width 20 height 20
click at [112, 477] on div "No" at bounding box center [120, 463] width 40 height 26
drag, startPoint x: 111, startPoint y: 515, endPoint x: 111, endPoint y: 595, distance: 79.7
click at [111, 489] on div "Ever been declared insolvent, bankrupt or been the subject of bankruptcy procee…" at bounding box center [217, 453] width 391 height 69
click at [111, 559] on div "Ever been subject to any CCJ's, Scottish Equivalent or had any Sheriff Court De…" at bounding box center [217, 523] width 391 height 69
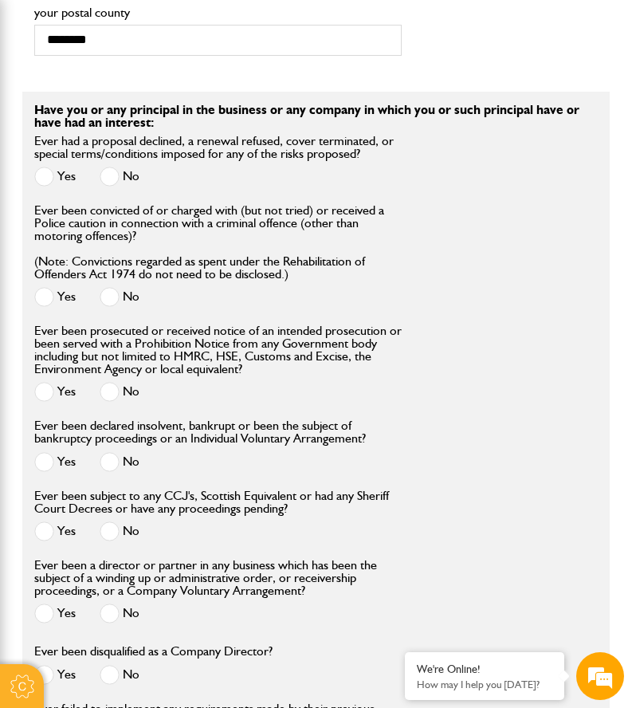
click at [114, 541] on span at bounding box center [110, 531] width 20 height 20
click at [100, 472] on span at bounding box center [110, 462] width 20 height 20
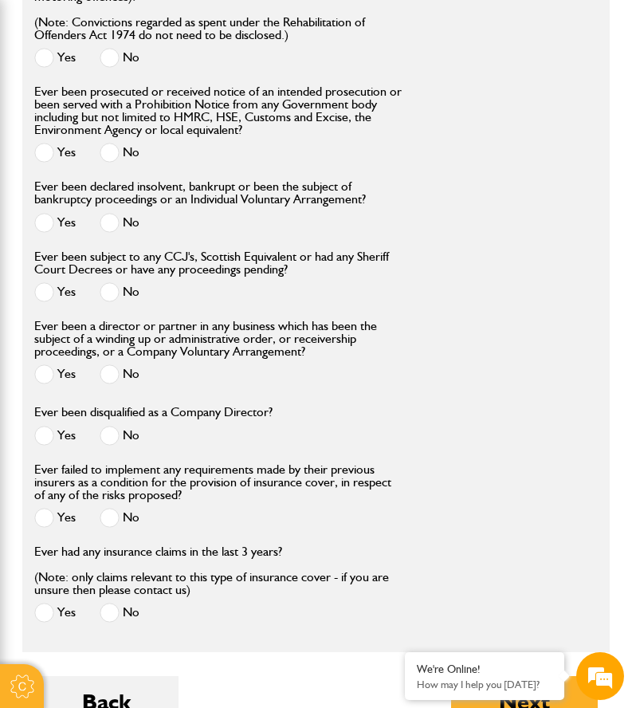
click at [124, 446] on label "No" at bounding box center [120, 436] width 40 height 20
click at [105, 390] on div "Ever been a director or partner in any business which has been the subject of a…" at bounding box center [217, 355] width 367 height 70
click at [110, 384] on span at bounding box center [110, 374] width 20 height 20
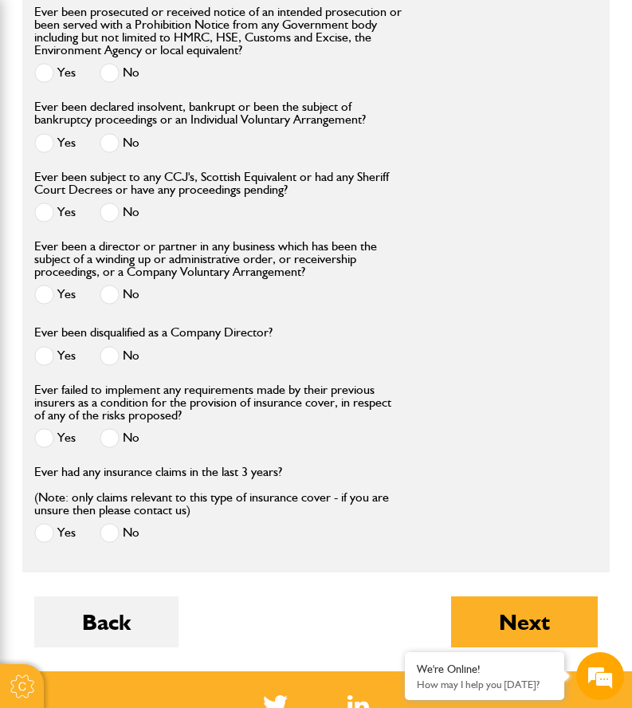
click at [115, 448] on span at bounding box center [110, 438] width 20 height 20
click at [114, 543] on span at bounding box center [110, 533] width 20 height 20
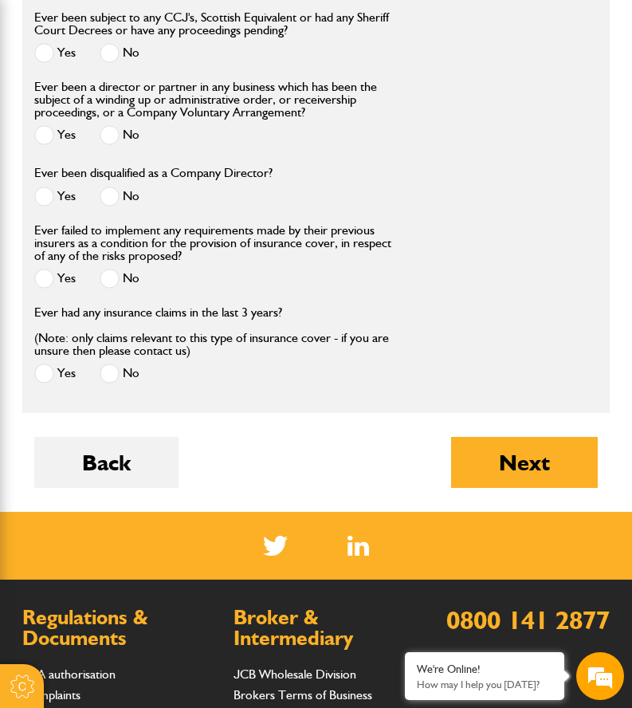
scroll to position [2152, 0]
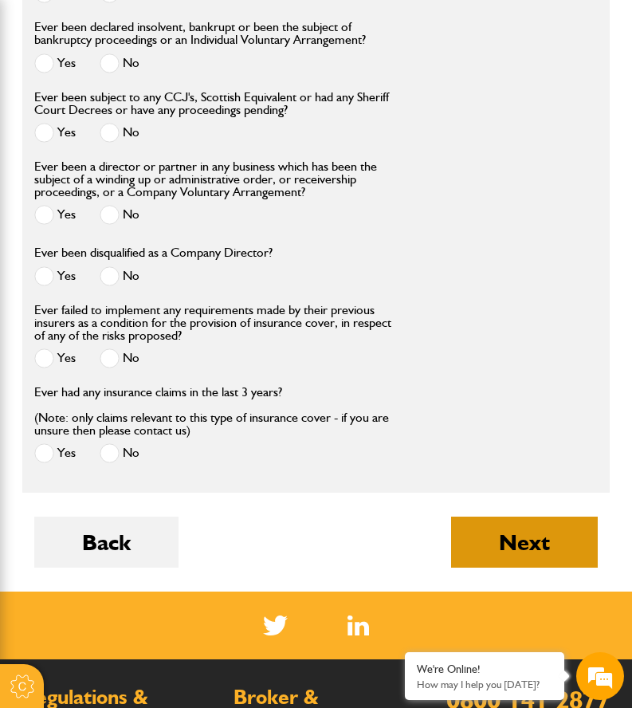
click at [474, 567] on button "Next" at bounding box center [524, 541] width 147 height 51
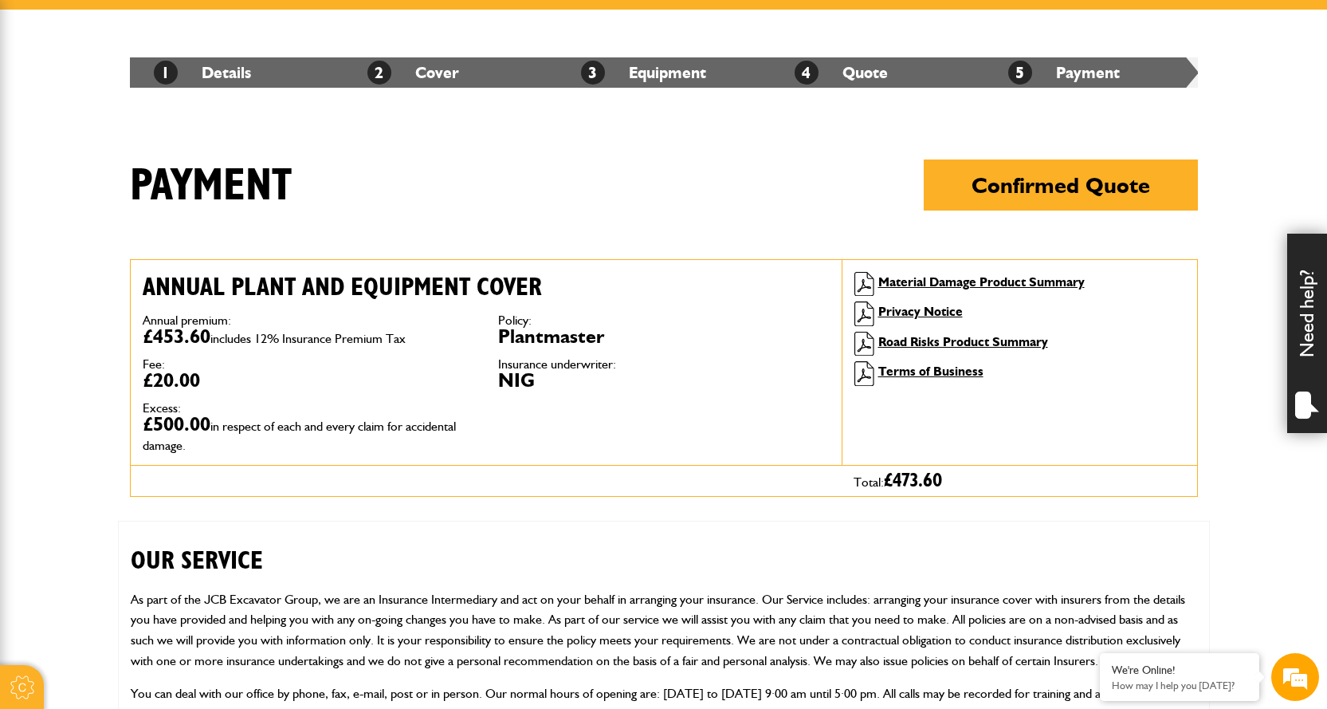
drag, startPoint x: 1034, startPoint y: 399, endPoint x: 924, endPoint y: 440, distance: 117.5
click at [631, 440] on div "Material Damage Product Summary Privacy Notice Road Risks Product Summary Terms…" at bounding box center [1019, 362] width 355 height 205
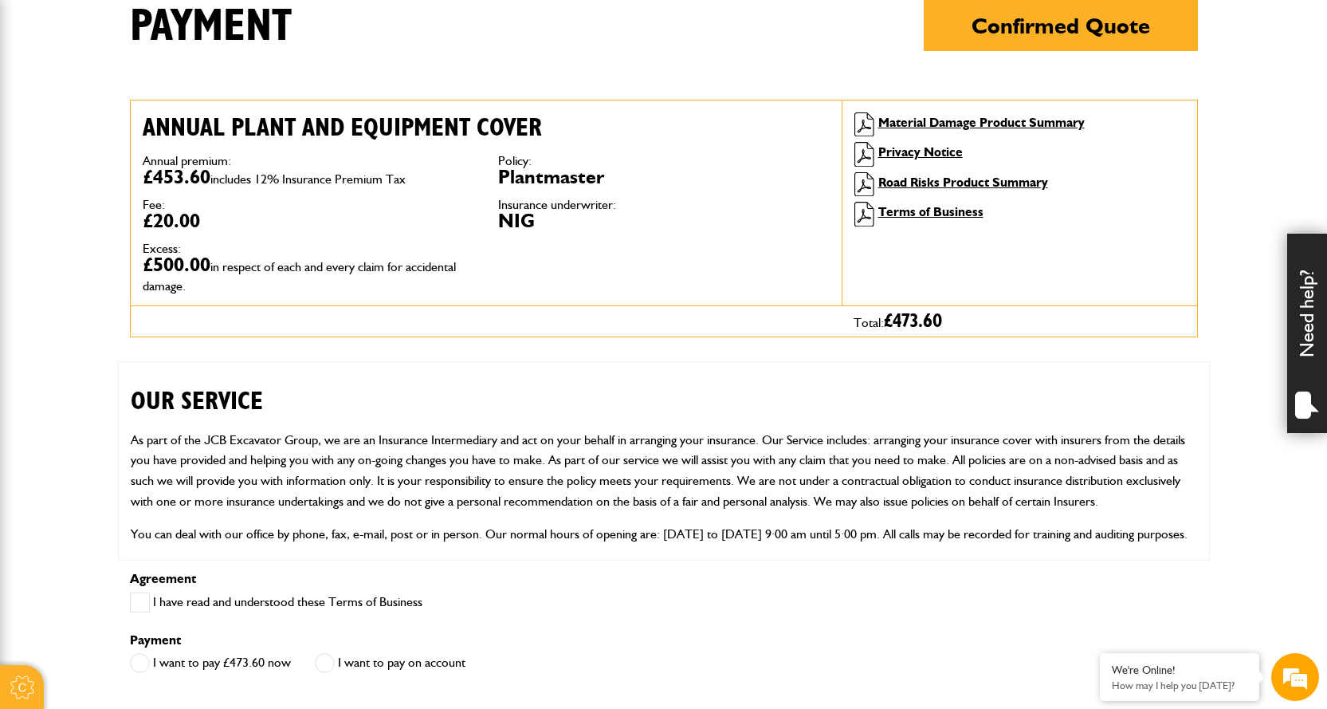
scroll to position [319, 0]
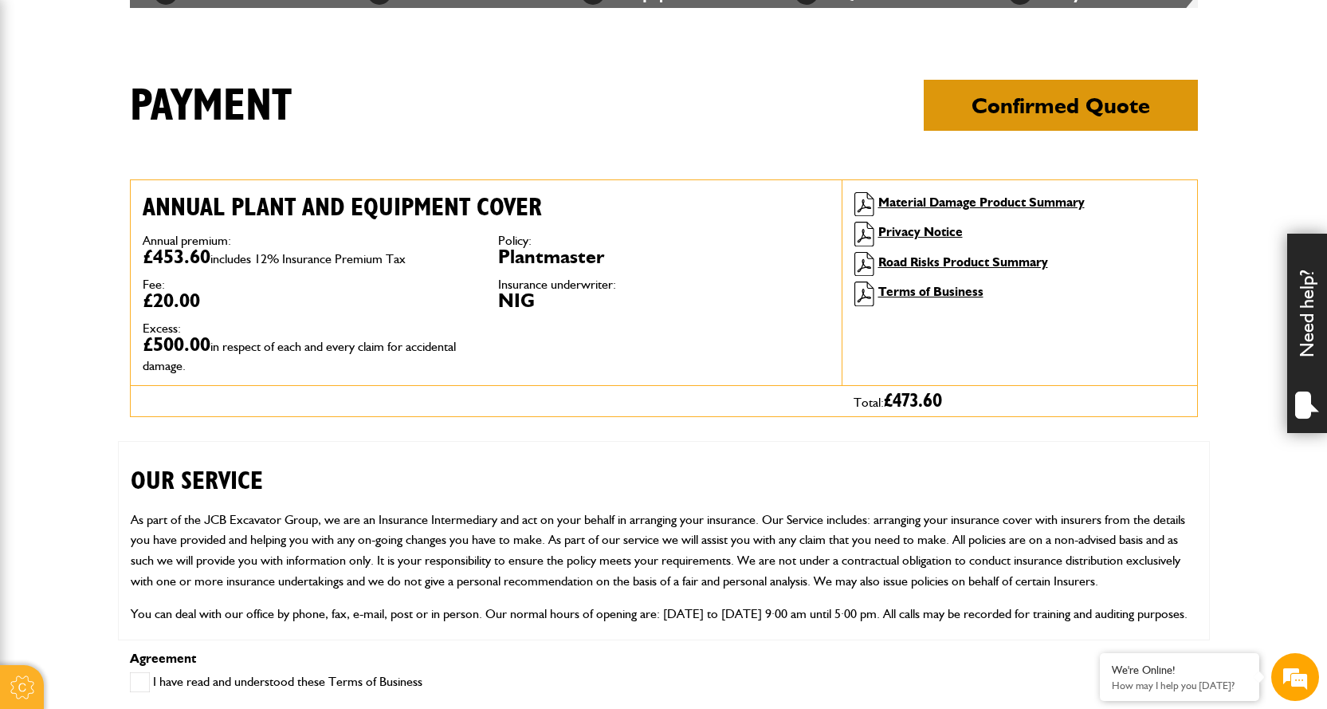
click at [631, 128] on button "Confirmed Quote" at bounding box center [1061, 105] width 274 height 51
